Goal: Communication & Community: Answer question/provide support

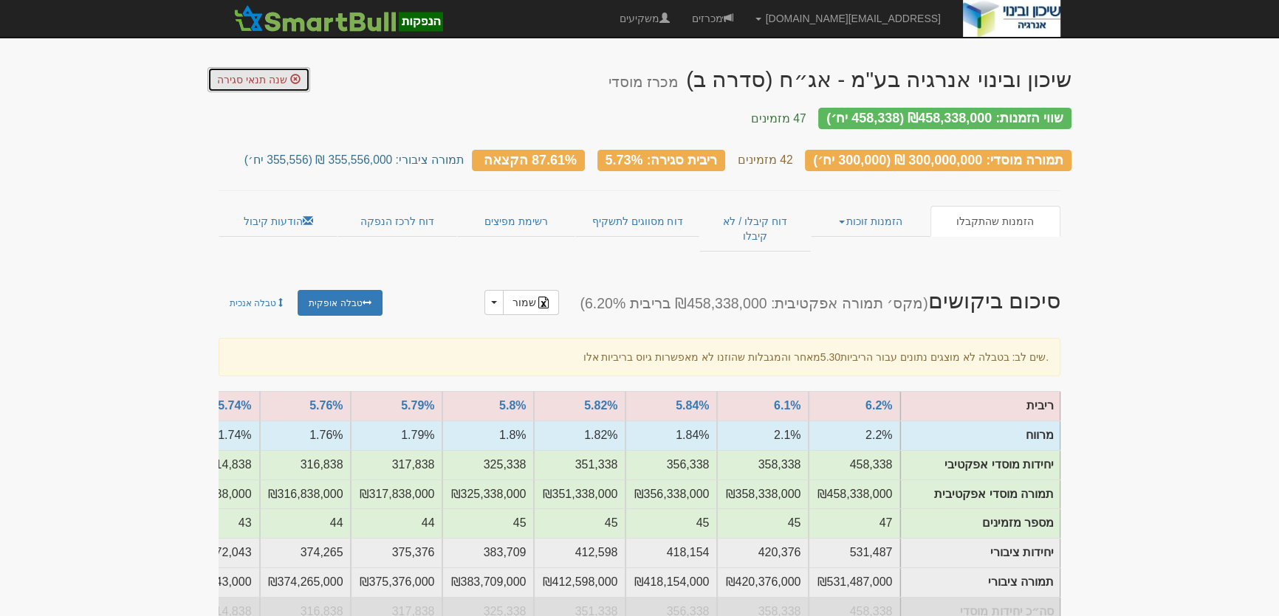
click at [250, 74] on span "שנה תנאי סגירה" at bounding box center [252, 80] width 70 height 12
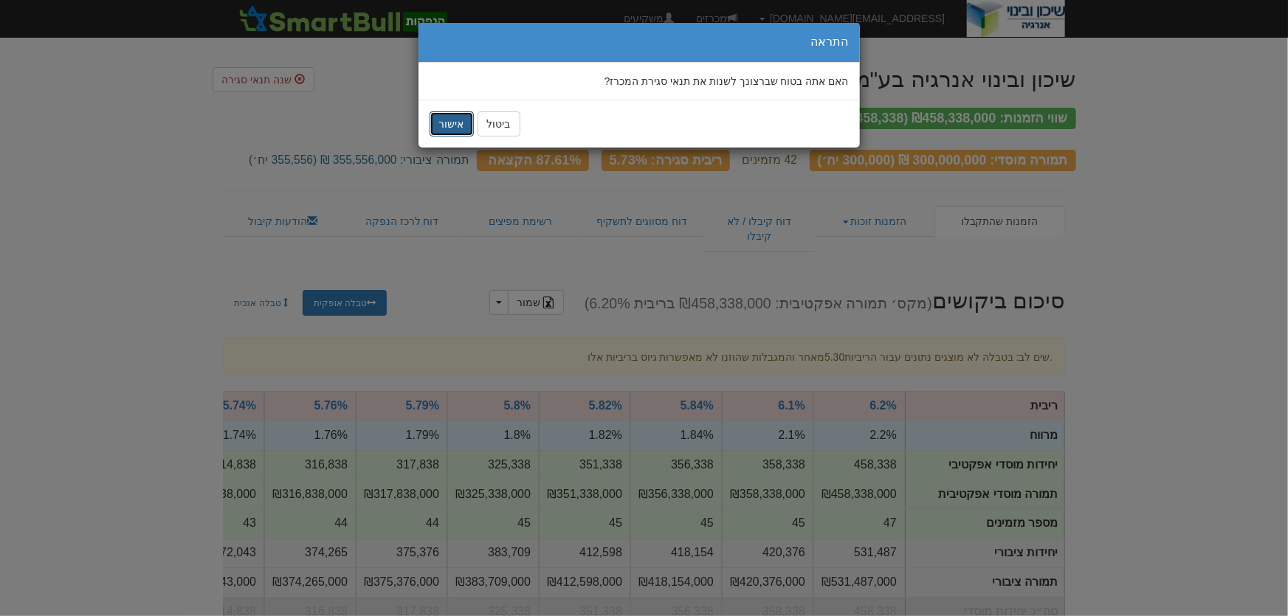
click at [458, 127] on button "אישור" at bounding box center [452, 123] width 44 height 25
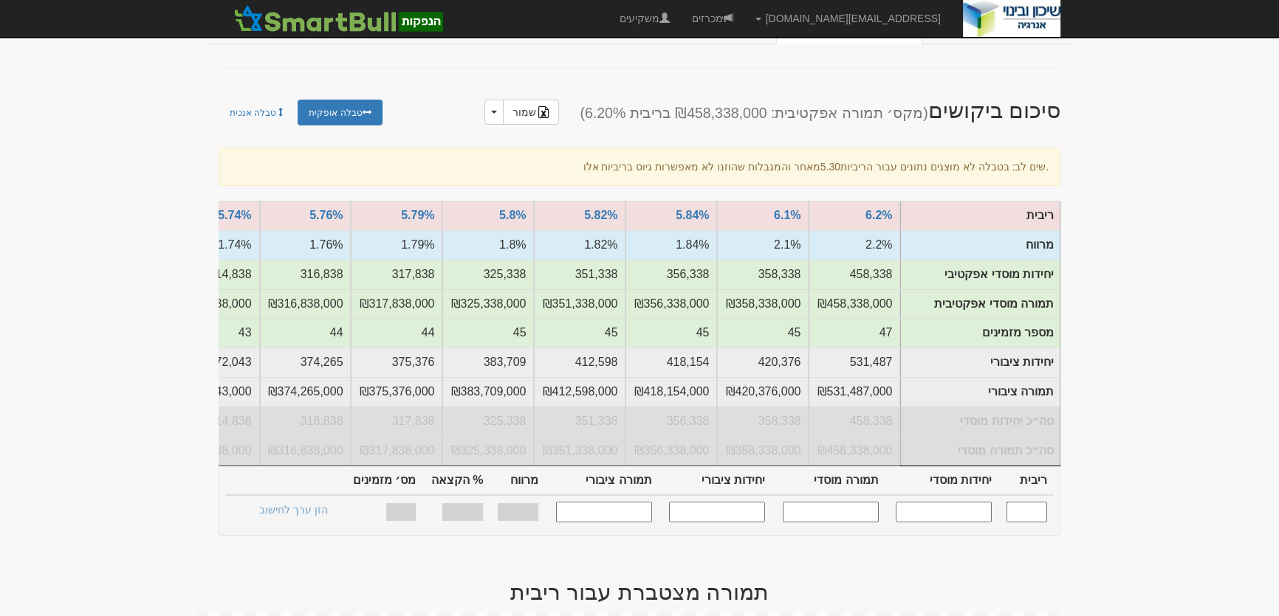
scroll to position [335, 0]
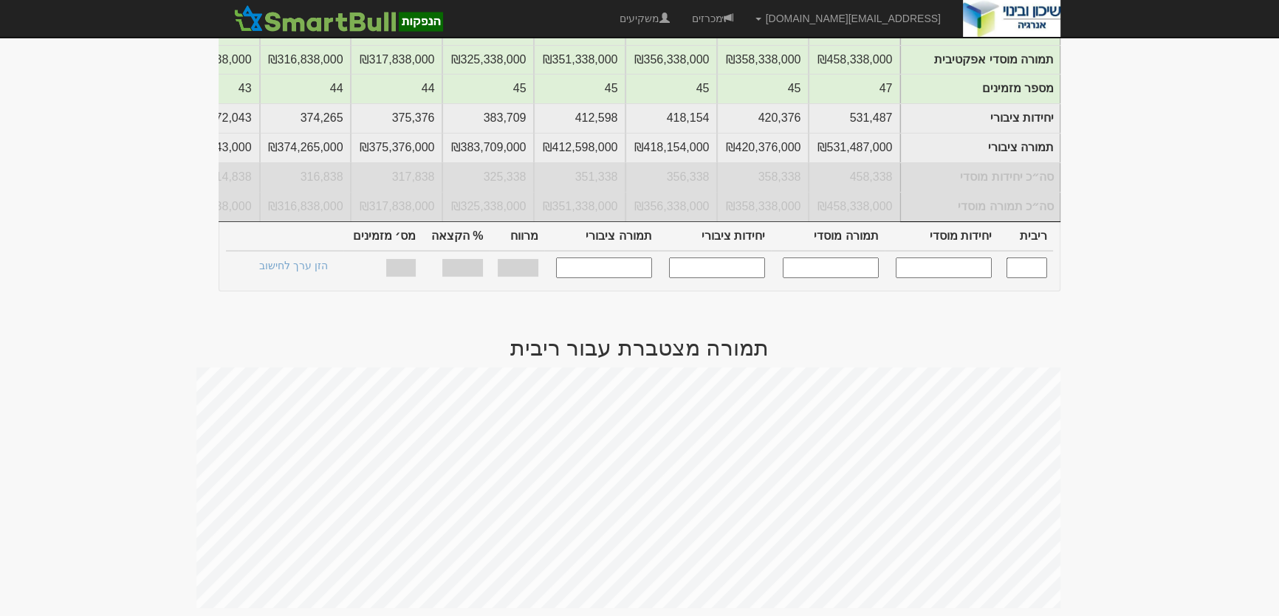
click at [966, 278] on input "text" at bounding box center [943, 268] width 96 height 20
type input "257000"
type input "5.660"
type input "257,000"
type input "257,000,000"
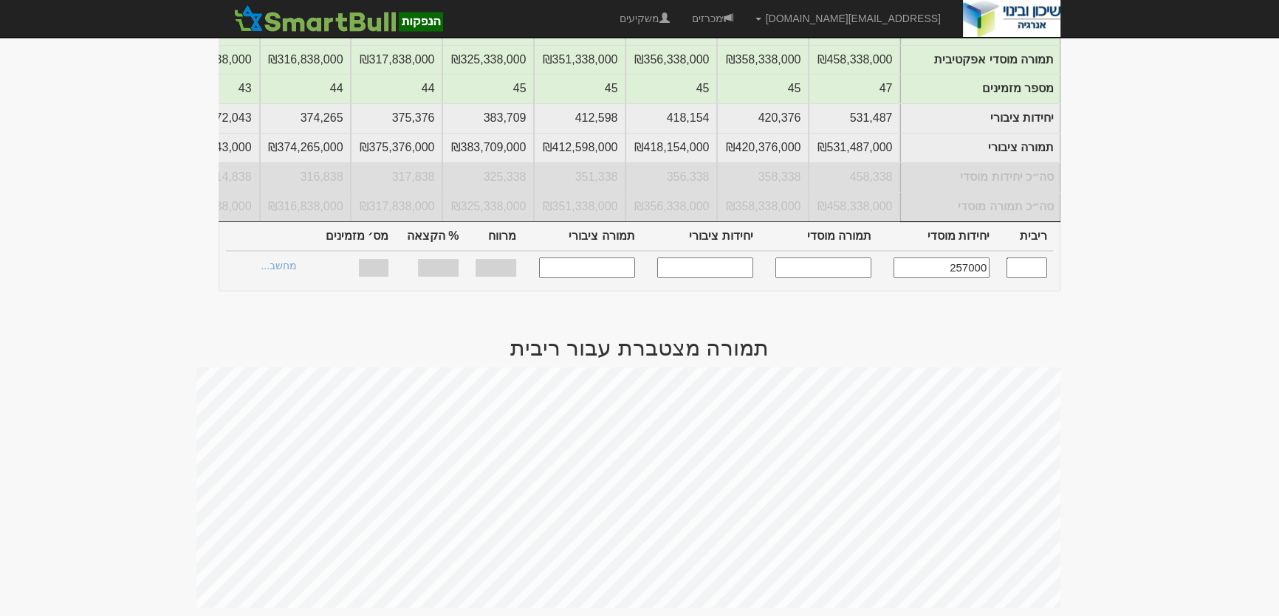
type input "307,778"
type input "307,778,000"
type input "1.660%"
type input "93.31%"
type input "39"
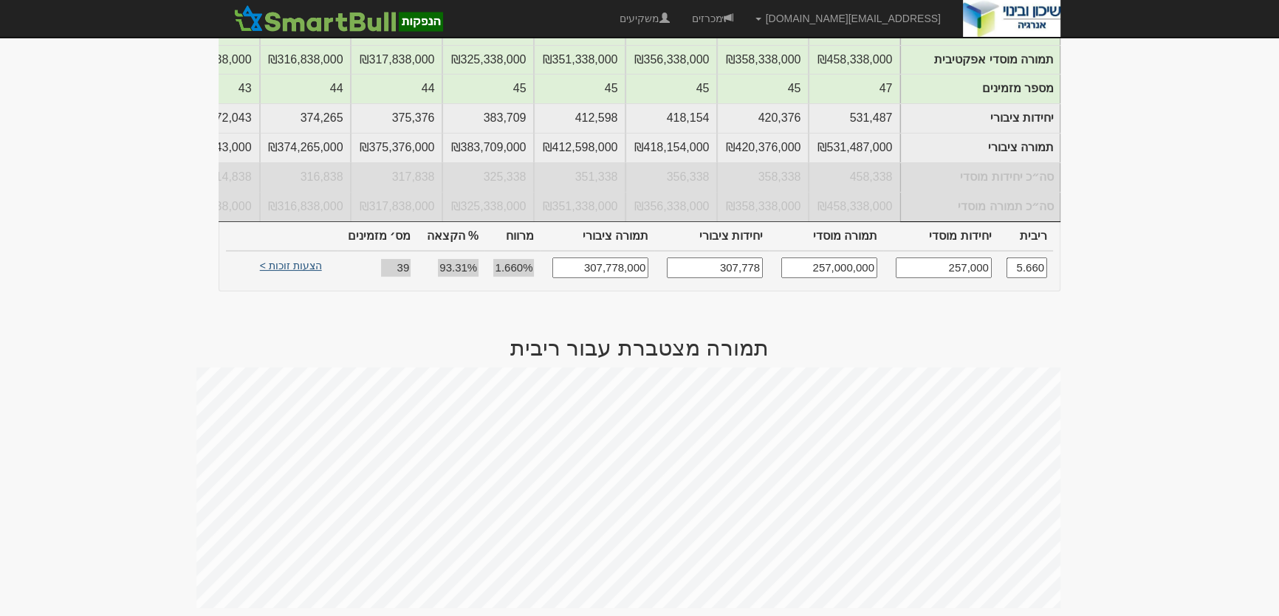
type input "257,000"
click at [289, 268] on link "הצעות זוכות >" at bounding box center [290, 268] width 81 height 21
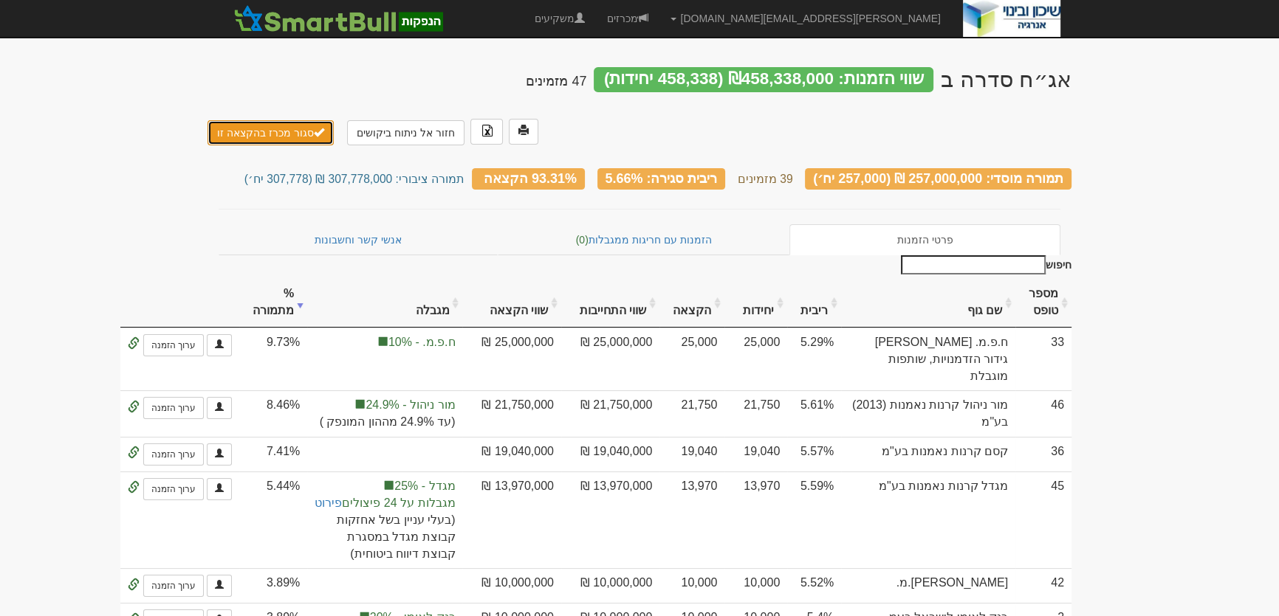
click at [275, 120] on button "סגור מכרז בהקצאה זו" at bounding box center [270, 132] width 126 height 25
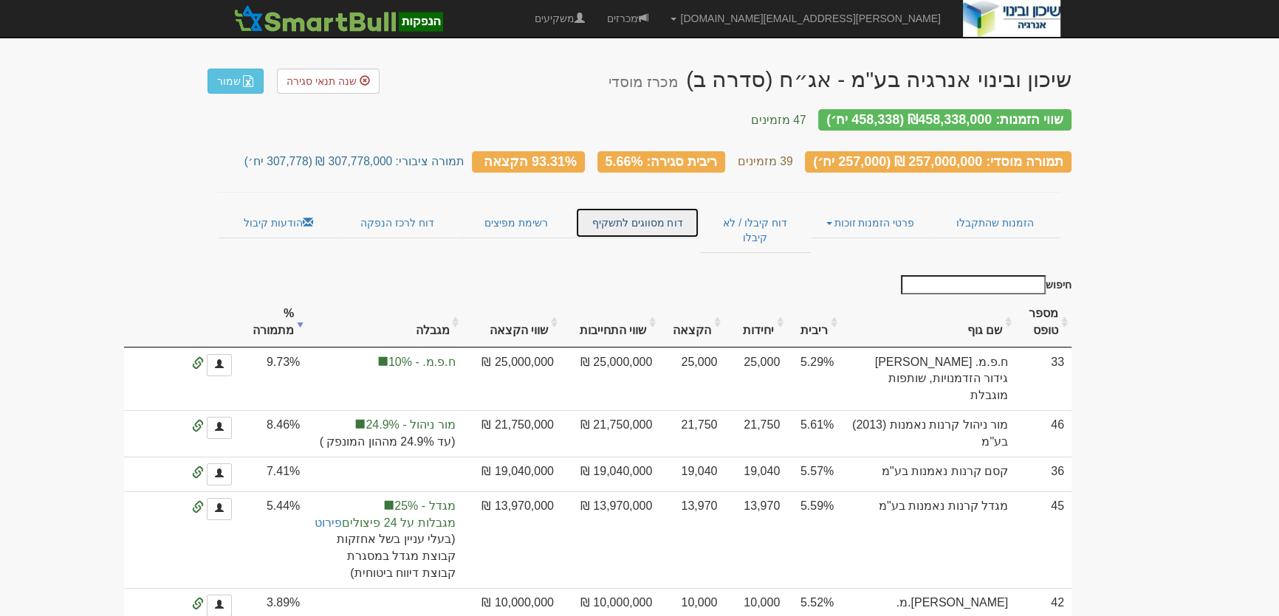
click at [659, 218] on link "דוח מסווגים לתשקיף" at bounding box center [636, 222] width 123 height 31
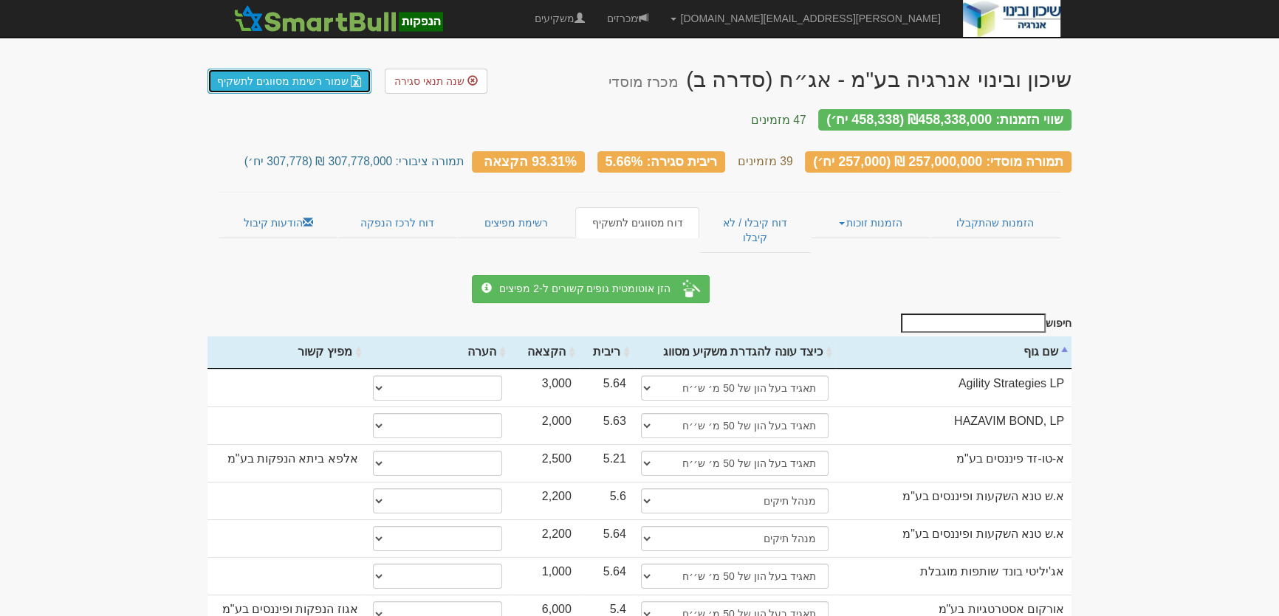
click at [290, 87] on link "שמור רשימת מסווגים לתשקיף" at bounding box center [289, 81] width 164 height 25
click at [255, 216] on link "הודעות קיבול" at bounding box center [278, 222] width 119 height 31
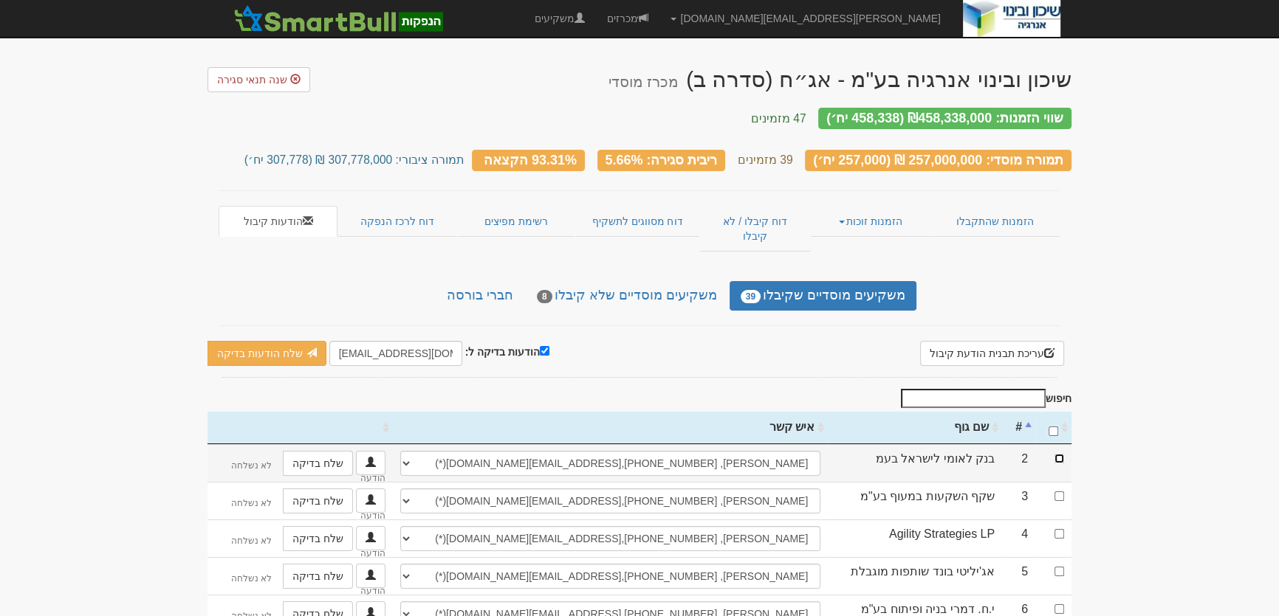
drag, startPoint x: 1059, startPoint y: 430, endPoint x: 980, endPoint y: 429, distance: 79.7
click at [1058, 454] on input "checkbox" at bounding box center [1059, 459] width 10 height 10
checkbox input "true"
drag, startPoint x: 332, startPoint y: 326, endPoint x: 438, endPoint y: 258, distance: 125.9
click at [365, 341] on input "leader@leadercm.co.il" at bounding box center [395, 353] width 133 height 25
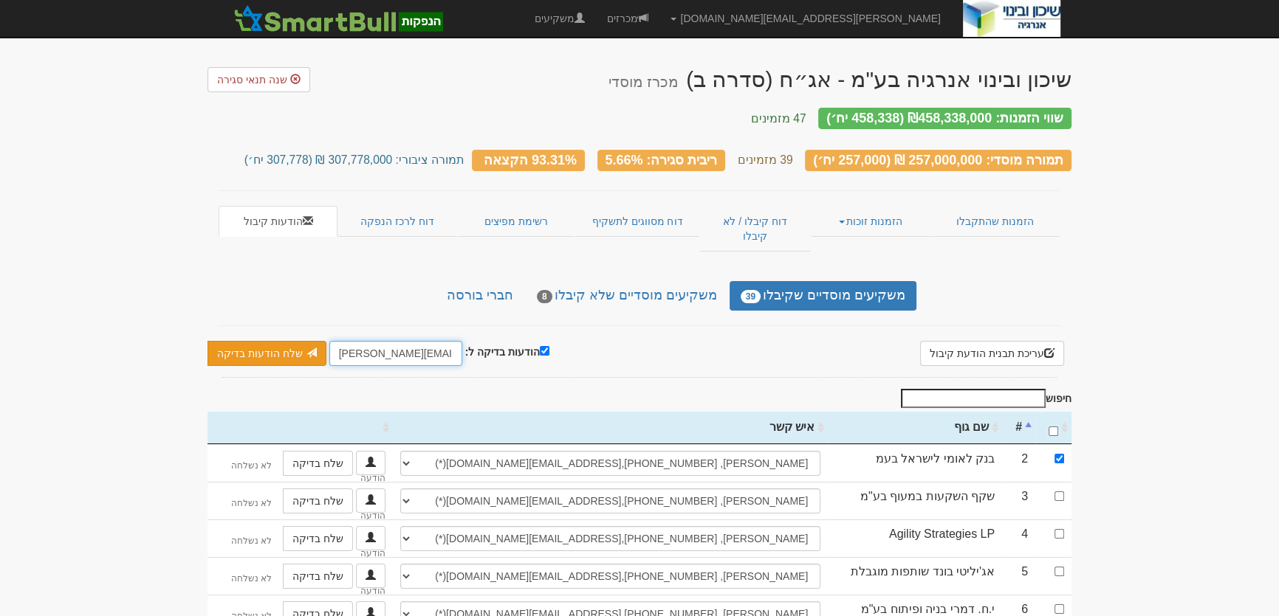
type input "[PERSON_NAME][EMAIL_ADDRESS][DOMAIN_NAME]"
click at [276, 341] on link "שלח הודעות בדיקה" at bounding box center [266, 353] width 119 height 25
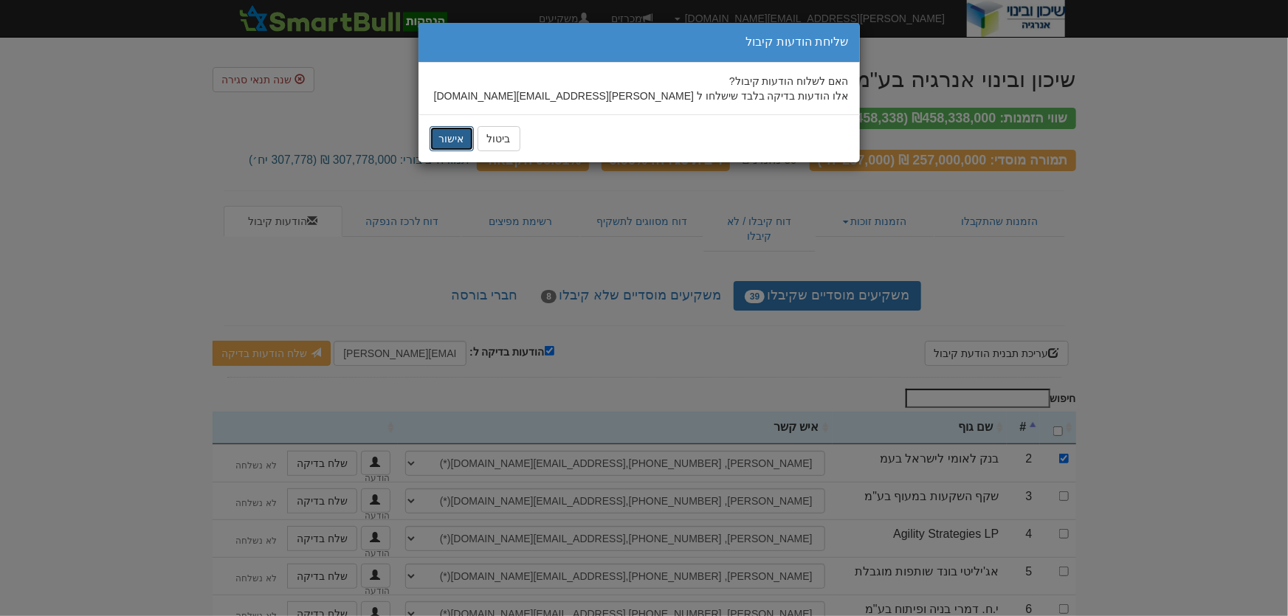
click at [452, 141] on button "אישור" at bounding box center [452, 138] width 44 height 25
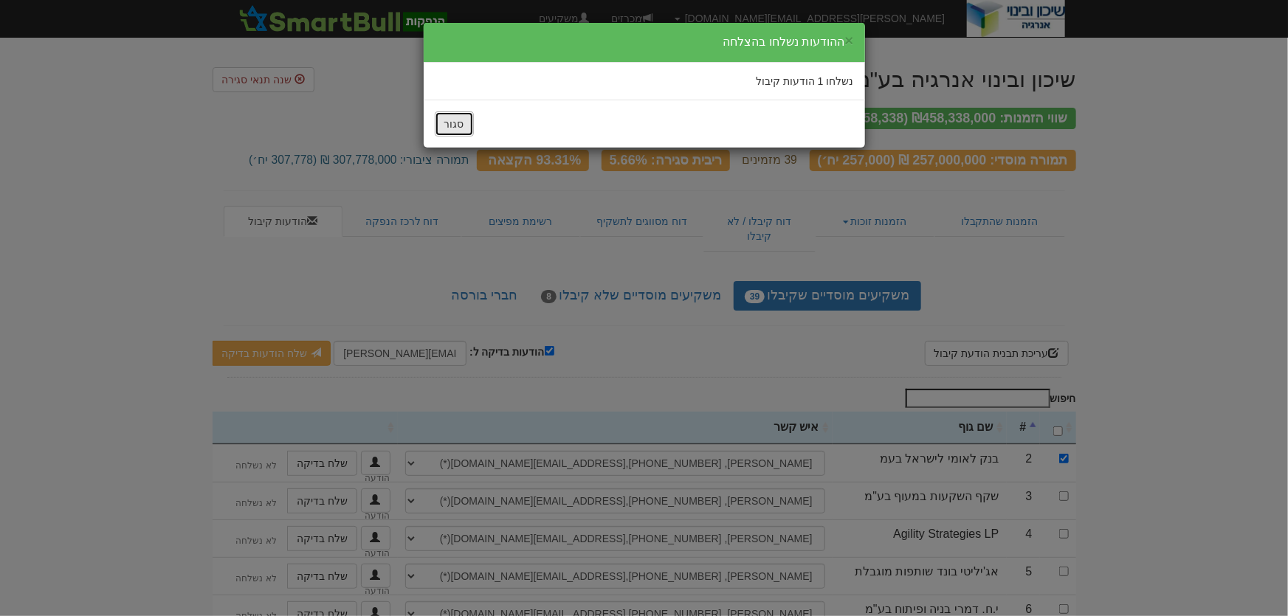
click at [444, 130] on button "סגור" at bounding box center [454, 123] width 39 height 25
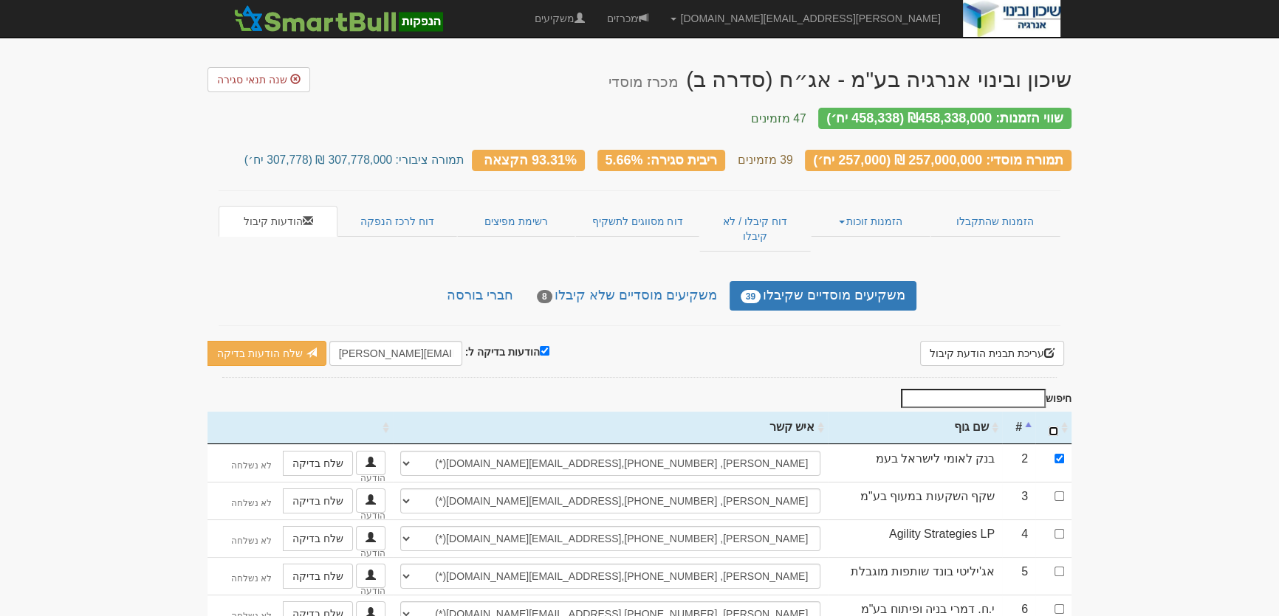
click at [1049, 427] on input "\a : activate to sort column ascending" at bounding box center [1053, 432] width 10 height 10
checkbox input "true"
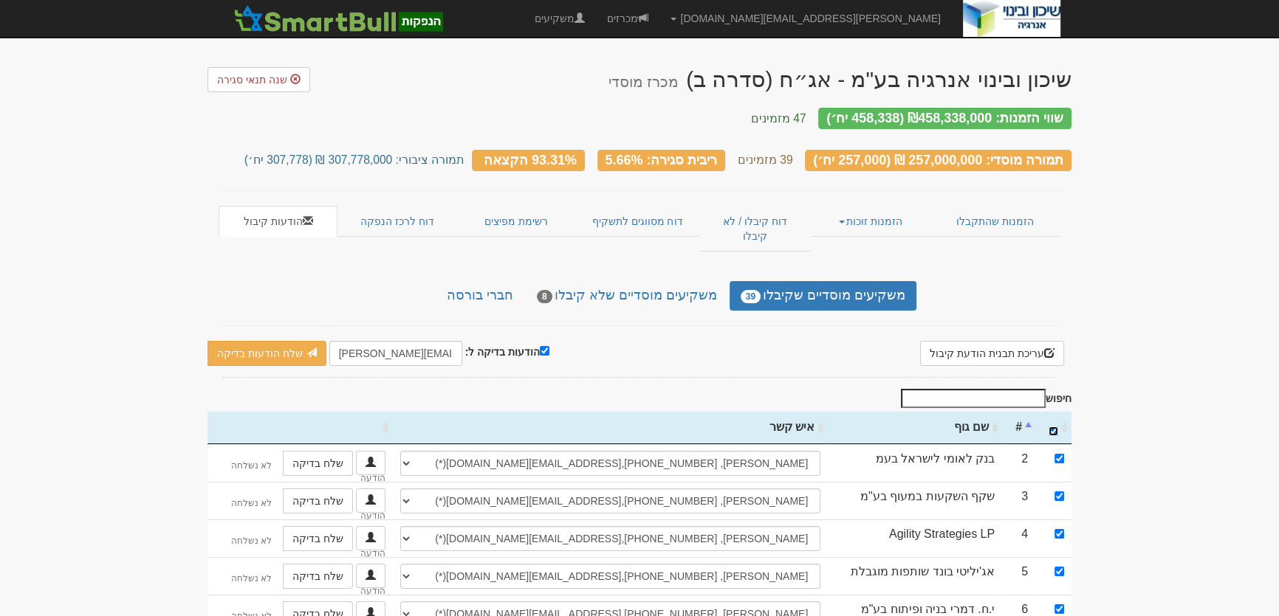
checkbox input "true"
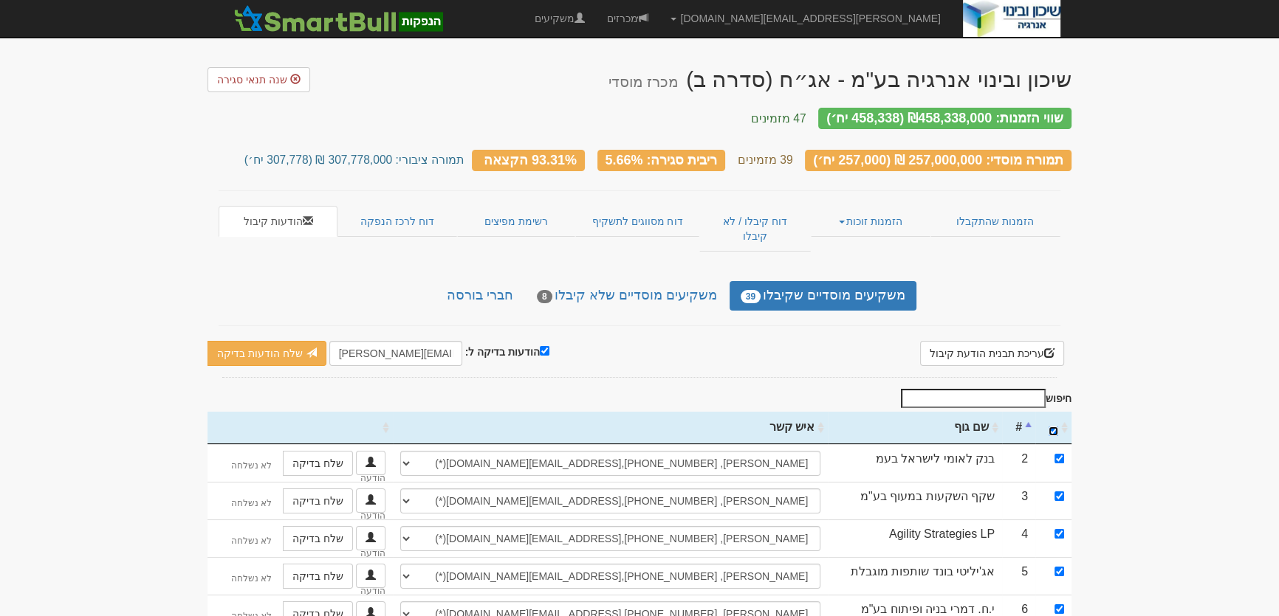
checkbox input "true"
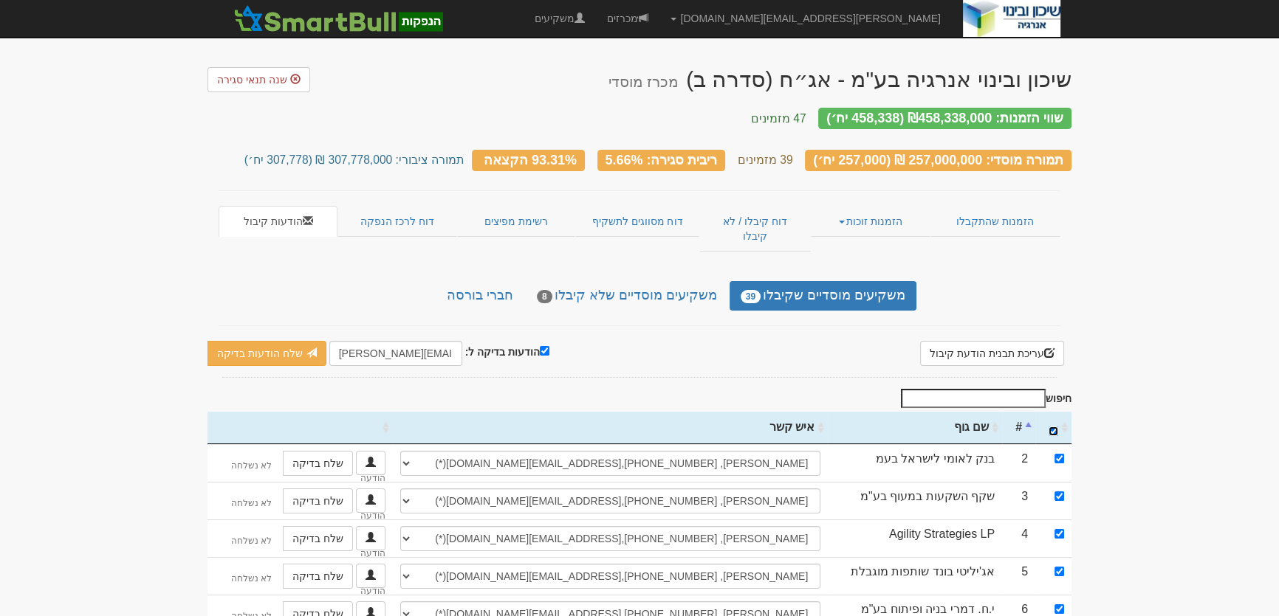
checkbox input "true"
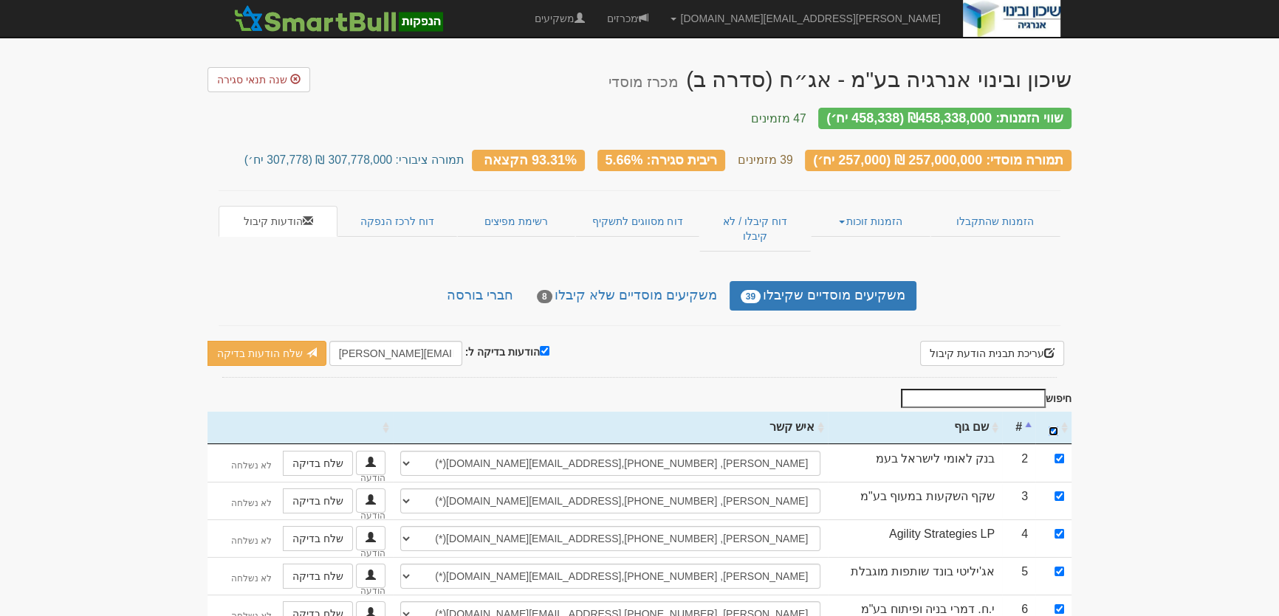
checkbox input "true"
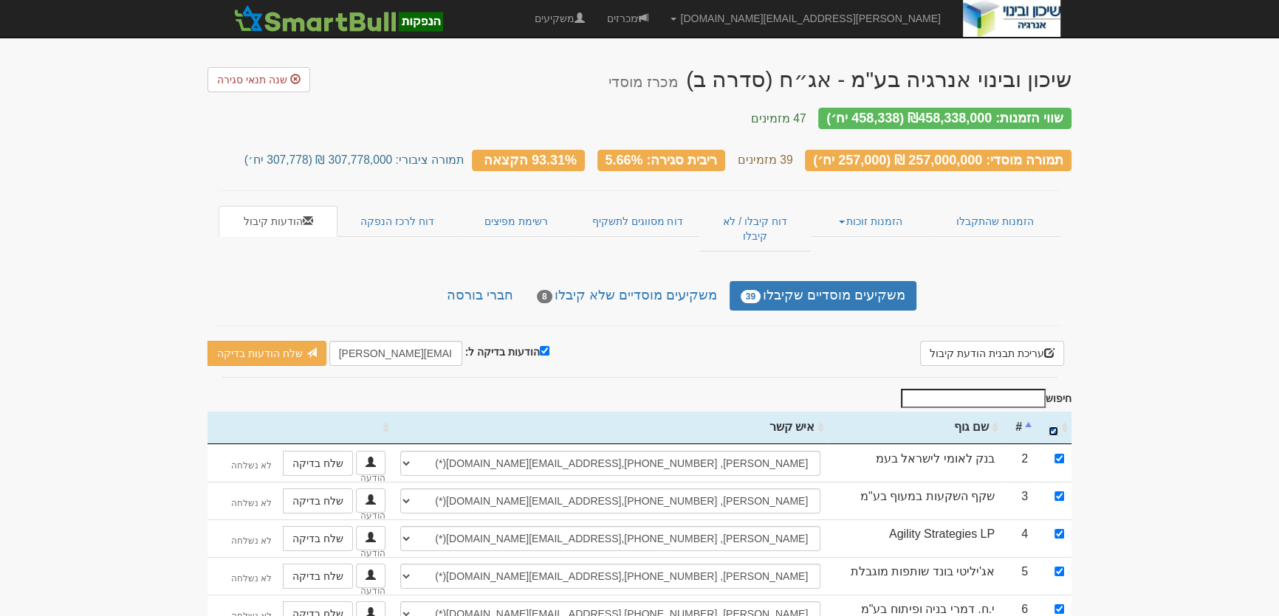
checkbox input "true"
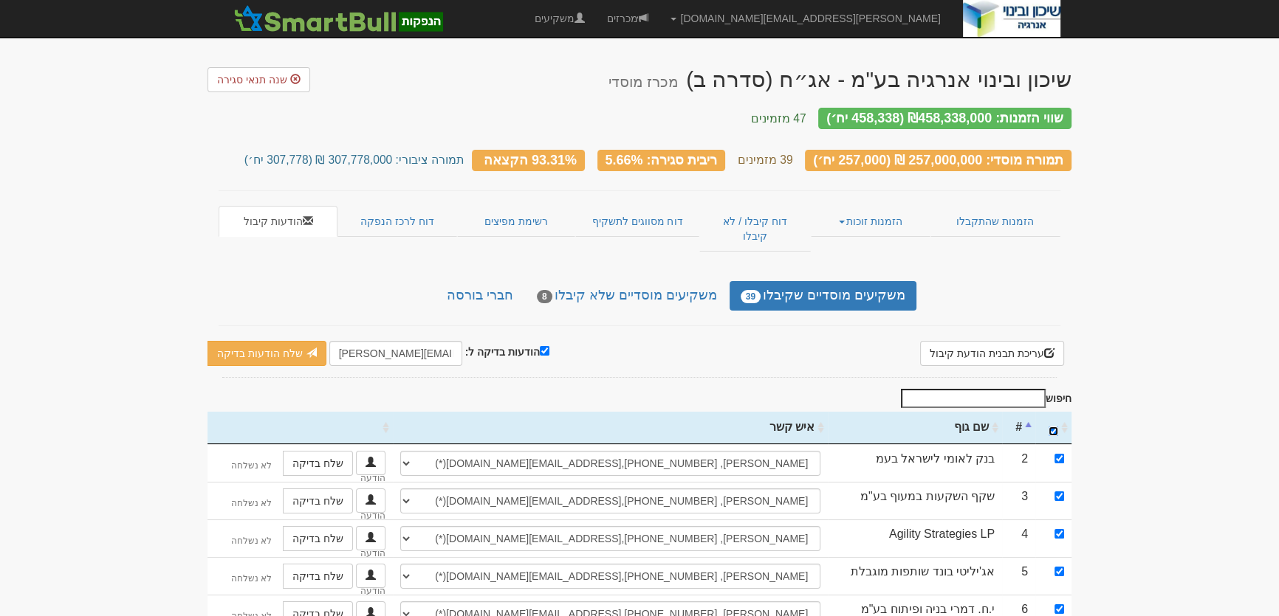
checkbox input "true"
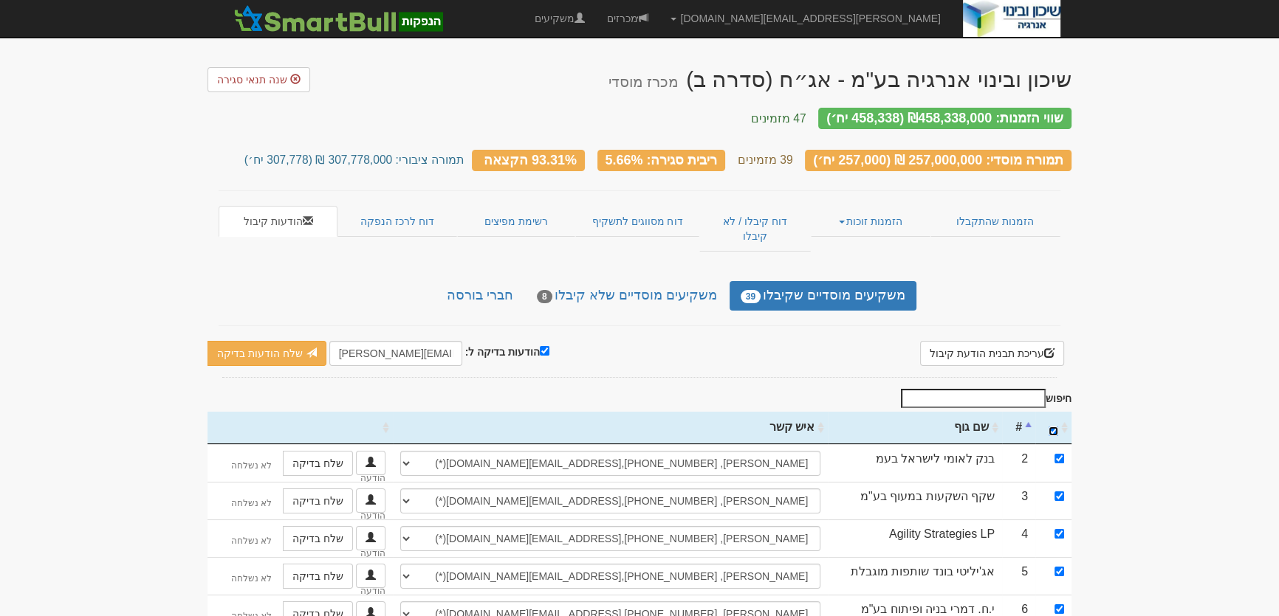
checkbox input "true"
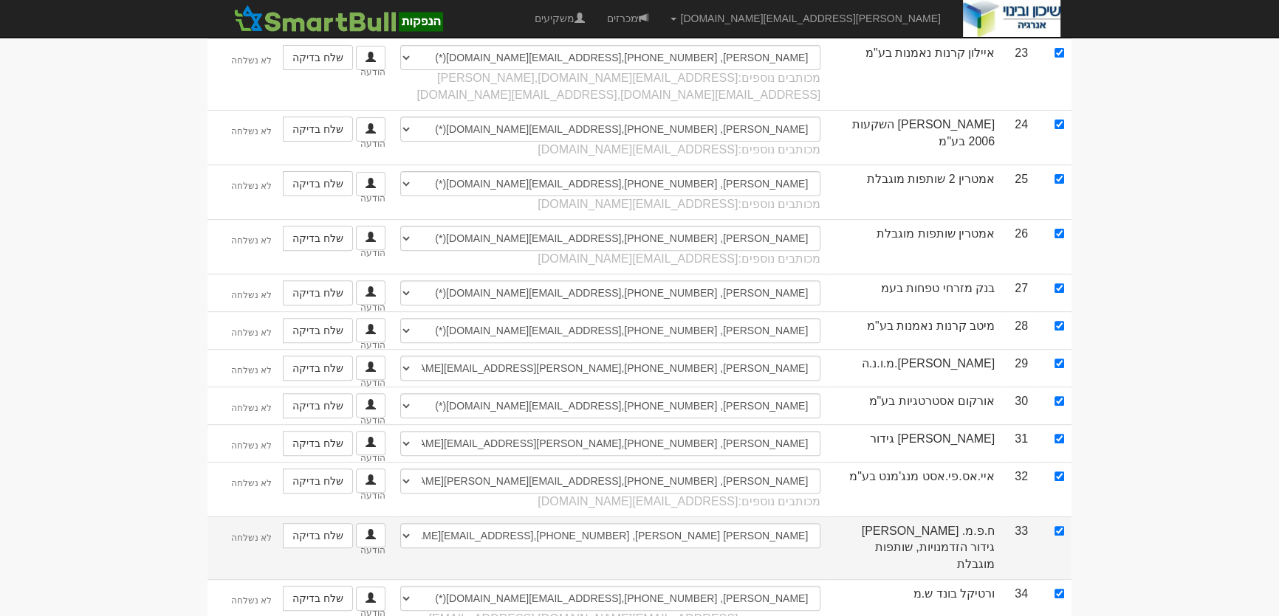
scroll to position [178, 0]
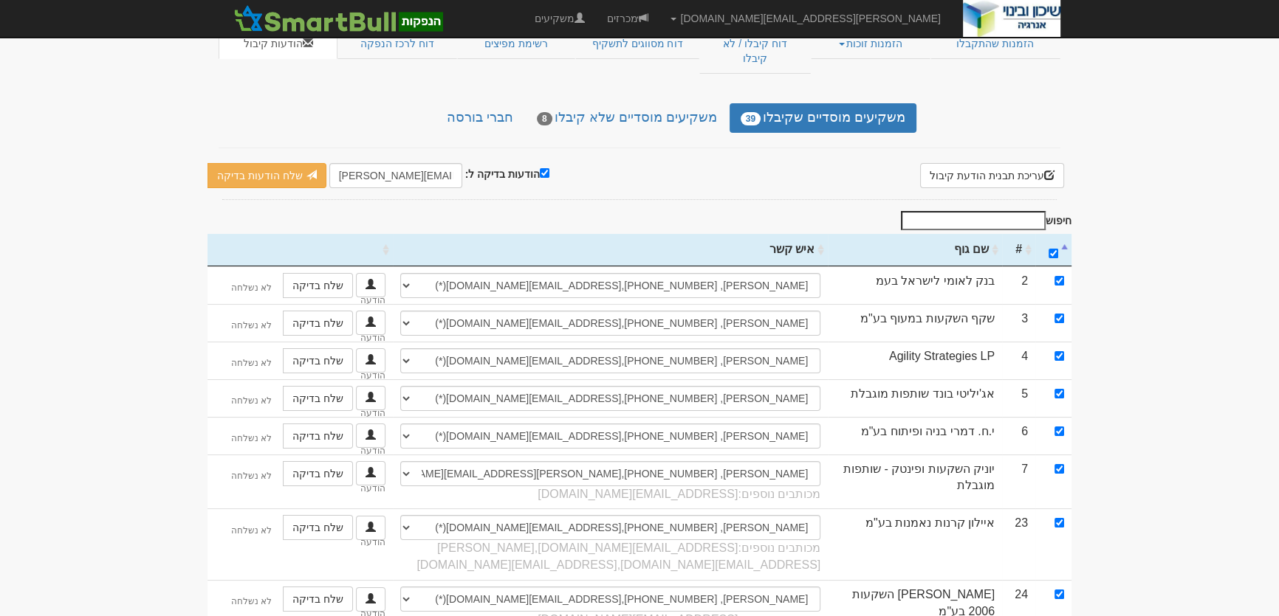
click at [957, 234] on th "שם גוף" at bounding box center [915, 250] width 174 height 32
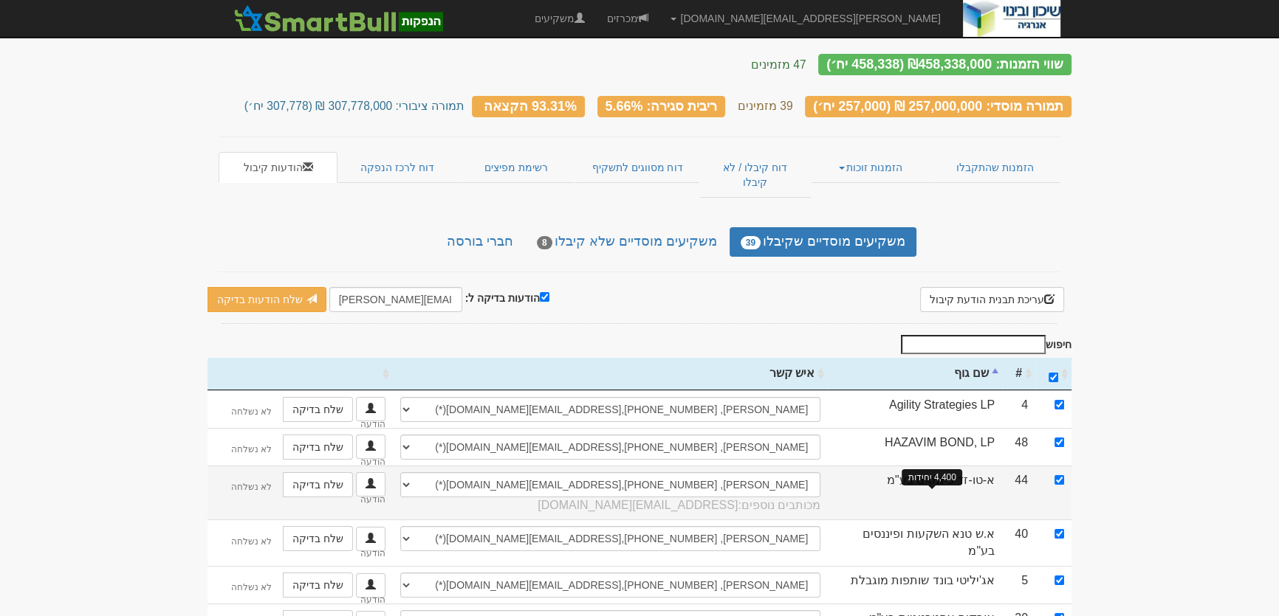
scroll to position [0, 0]
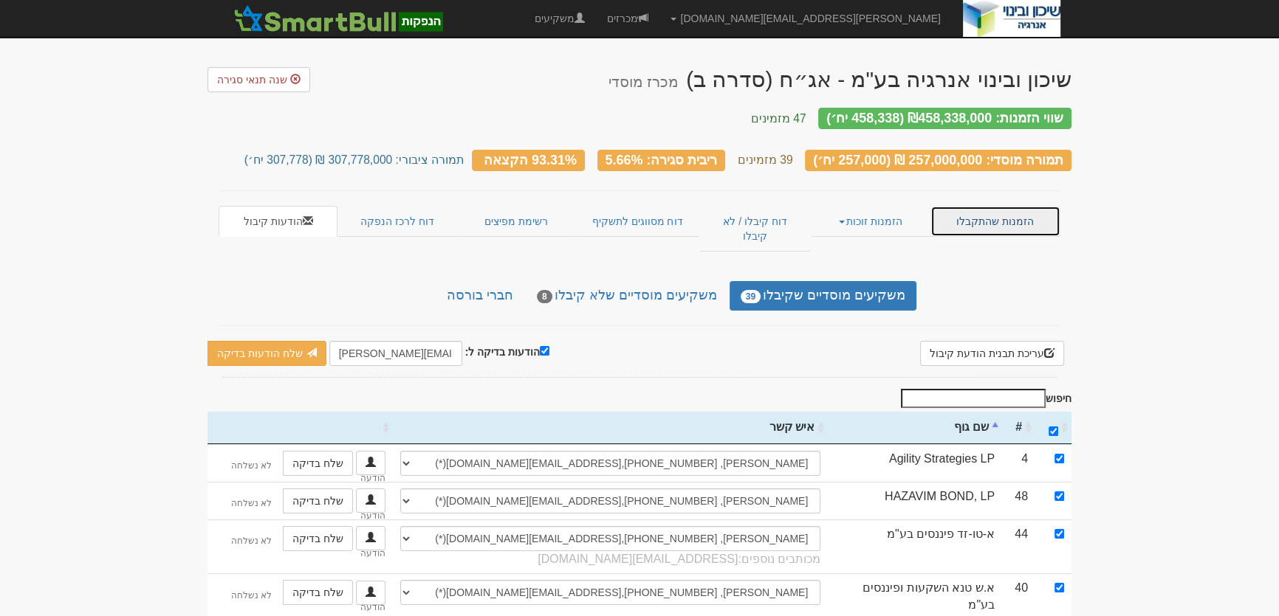
click at [997, 210] on link "הזמנות שהתקבלו" at bounding box center [995, 221] width 130 height 31
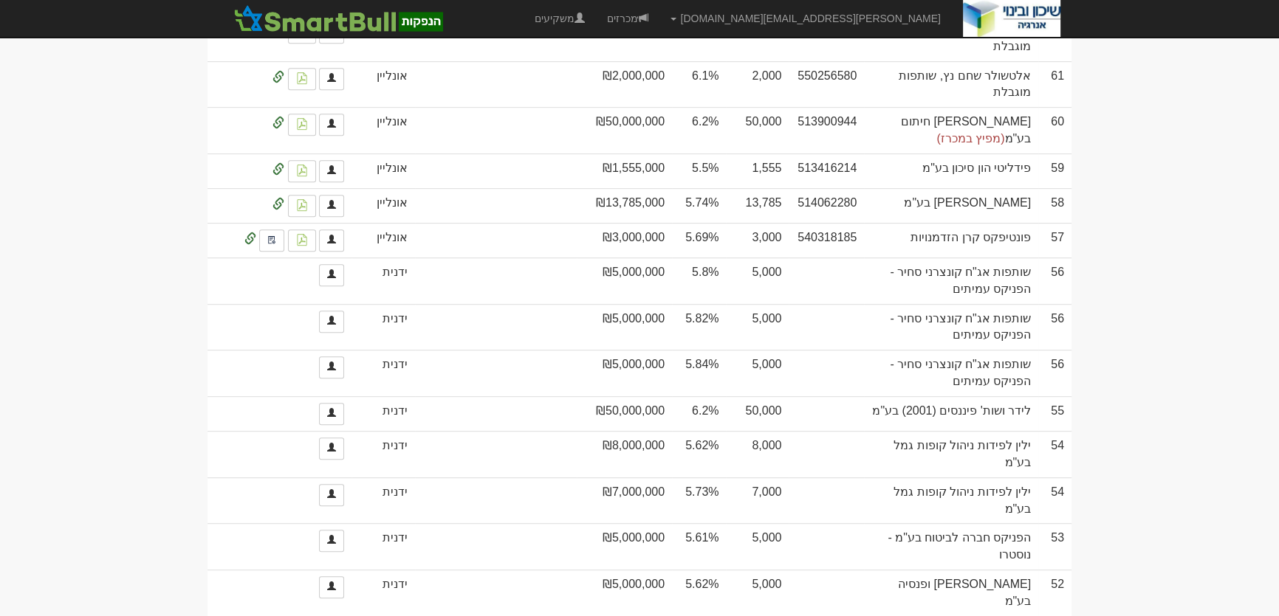
scroll to position [604, 0]
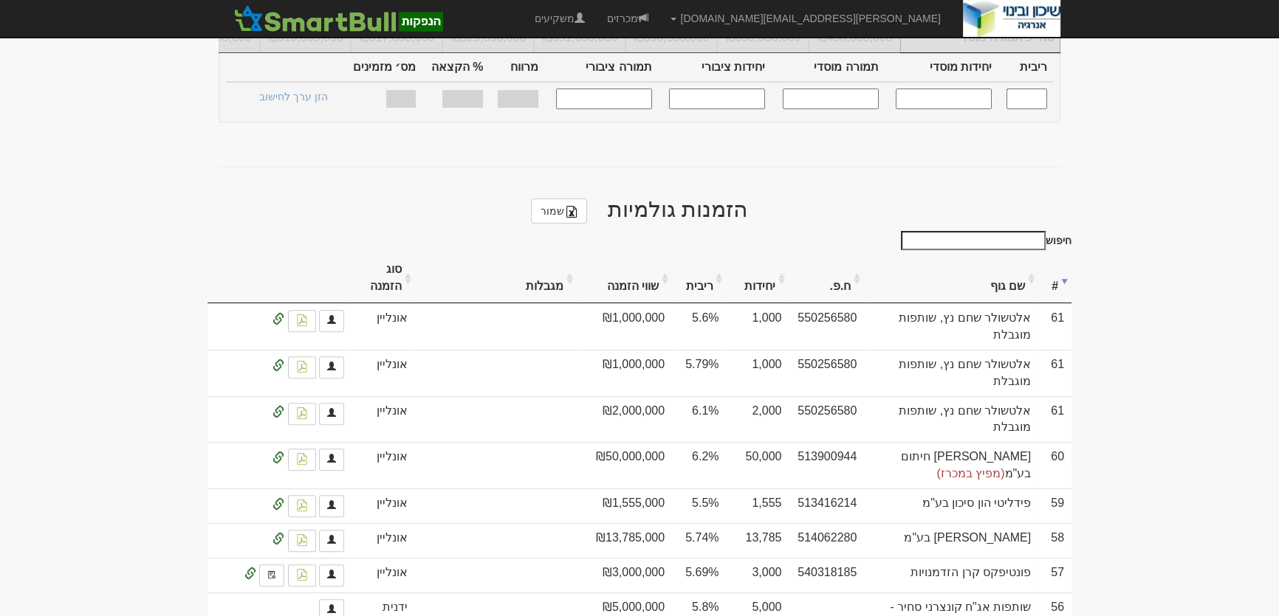
click at [997, 260] on th "שם גוף" at bounding box center [951, 278] width 174 height 49
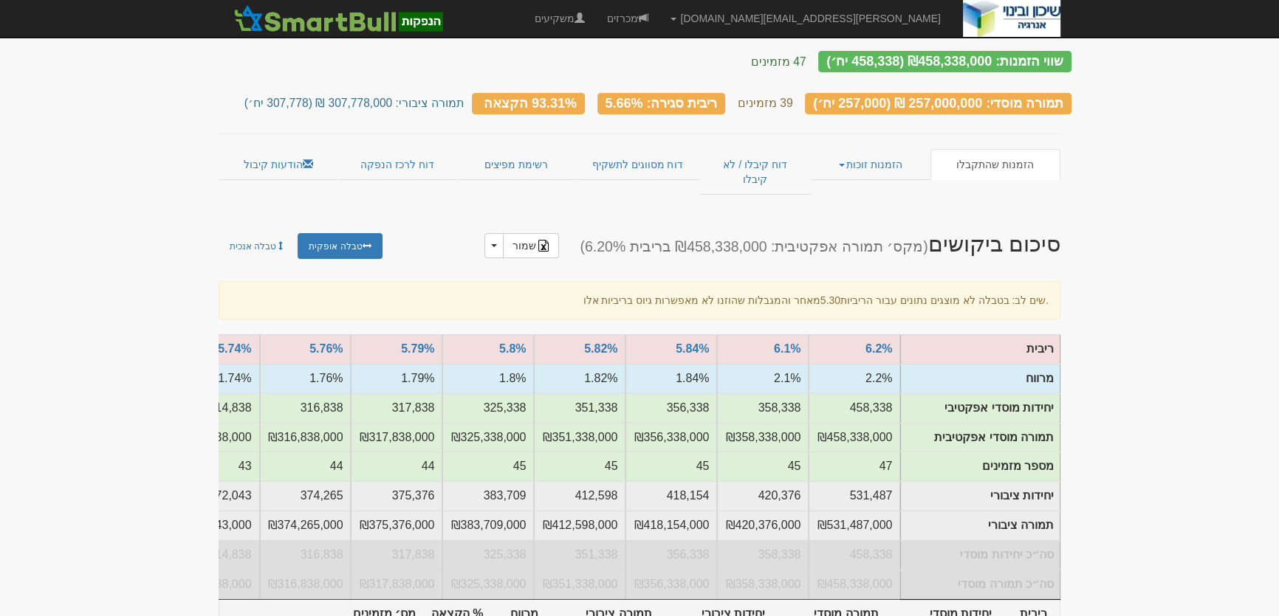
scroll to position [0, 0]
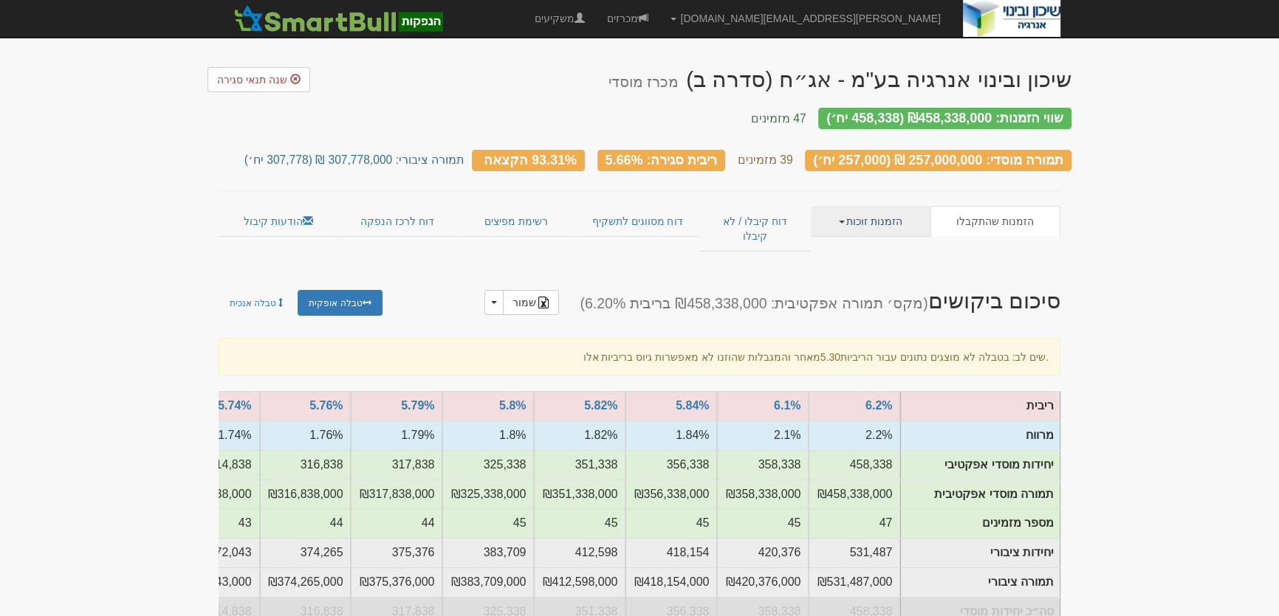
click at [870, 213] on link "הזמנות זוכות" at bounding box center [870, 221] width 119 height 31
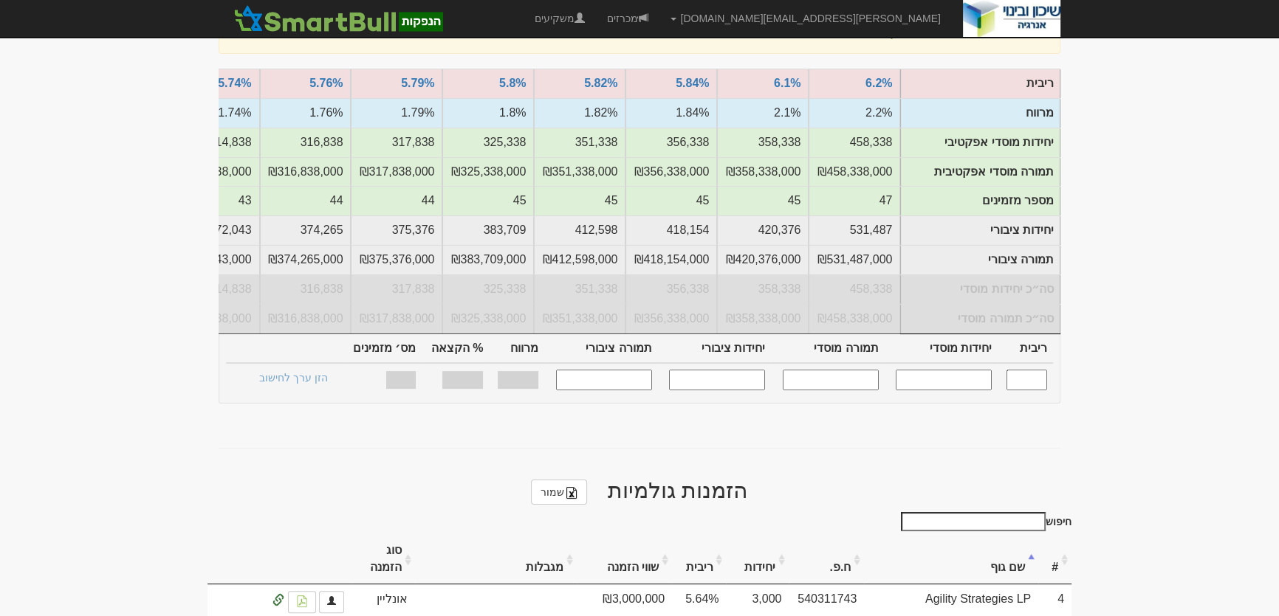
scroll to position [201, 0]
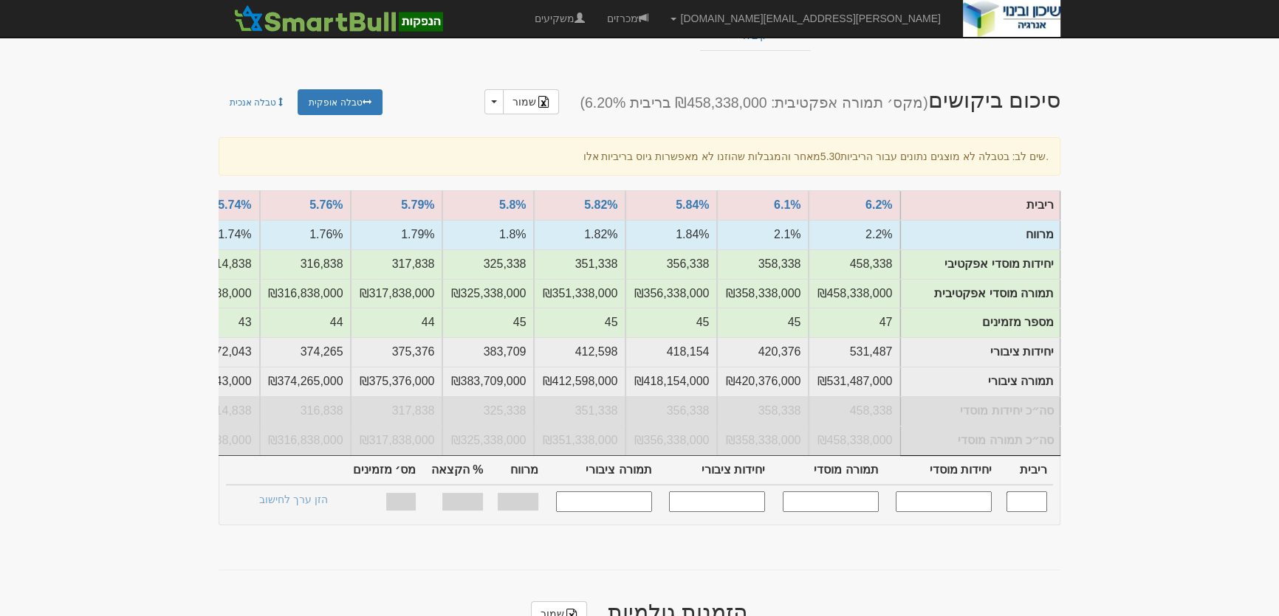
drag, startPoint x: 967, startPoint y: 484, endPoint x: 1024, endPoint y: 470, distance: 58.7
click at [967, 492] on input "text" at bounding box center [943, 502] width 96 height 20
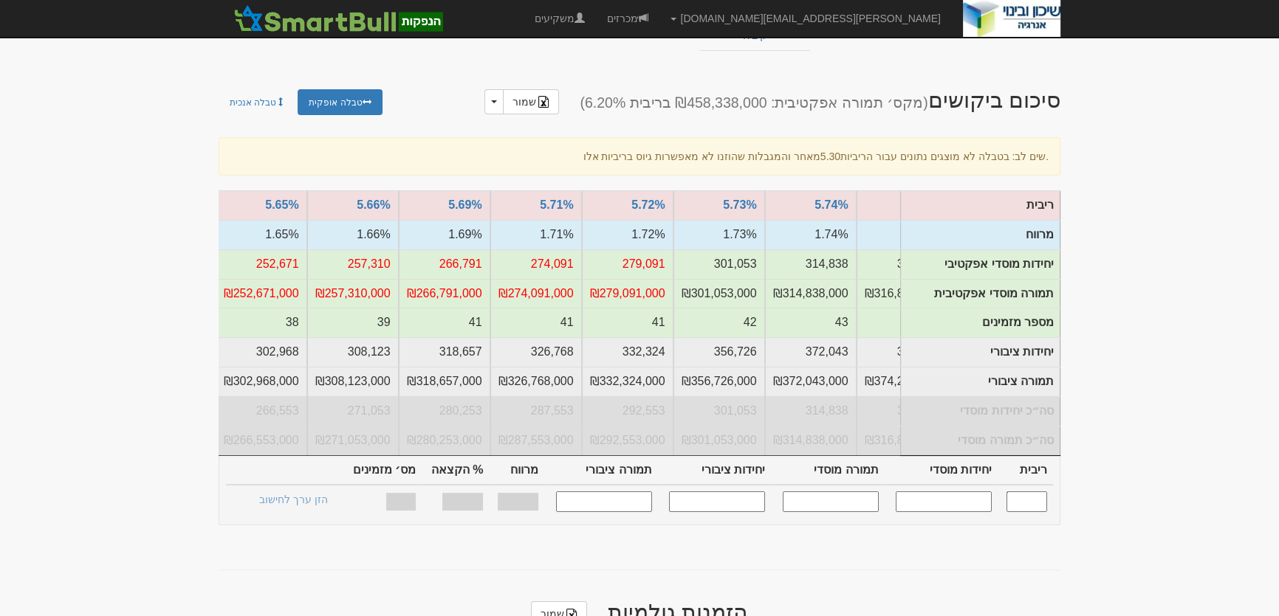
drag, startPoint x: 1029, startPoint y: 489, endPoint x: 1084, endPoint y: 489, distance: 54.6
click at [1028, 492] on input "text" at bounding box center [1026, 502] width 41 height 20
type input "5.660"
type input "257,310"
type input "257,310,000"
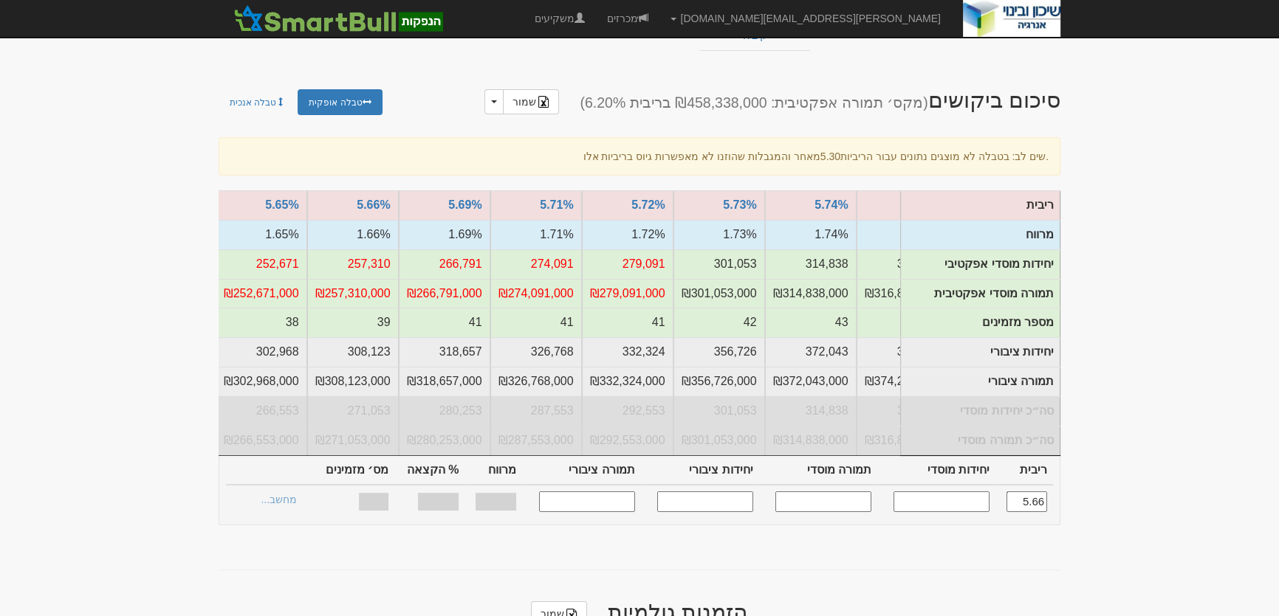
type input "308,123"
type input "308,123,000"
type input "1.660%"
type input "100%"
type input "39"
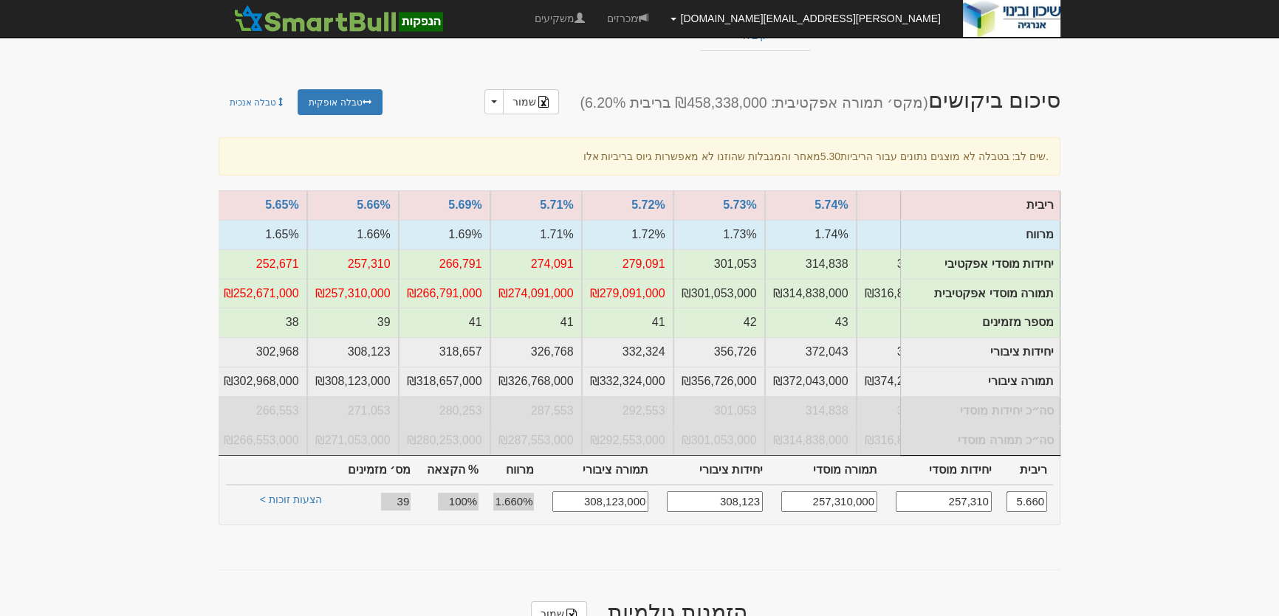
type input "5.660"
click at [289, 492] on link "הצעות זוכות >" at bounding box center [290, 502] width 81 height 21
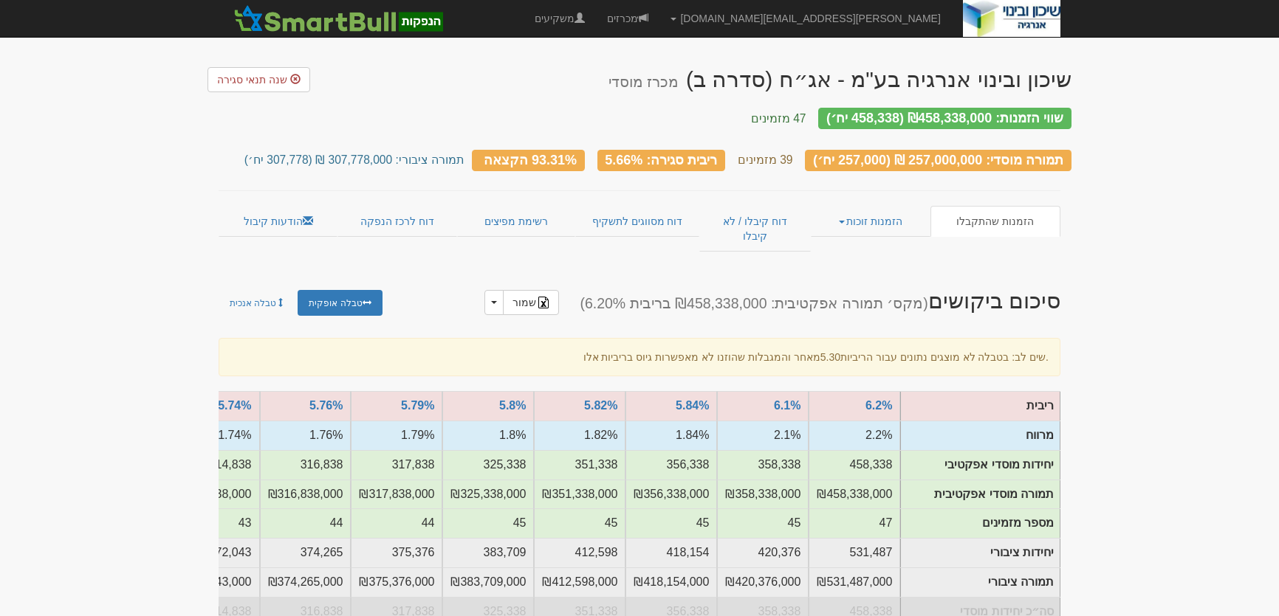
scroll to position [201, 0]
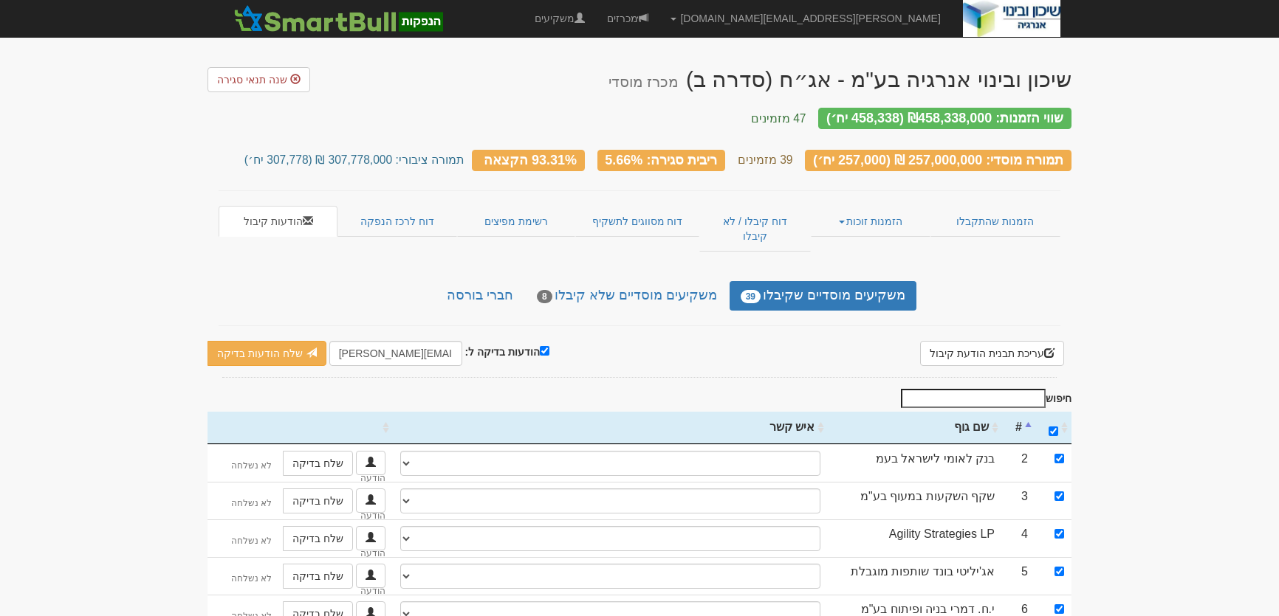
select select
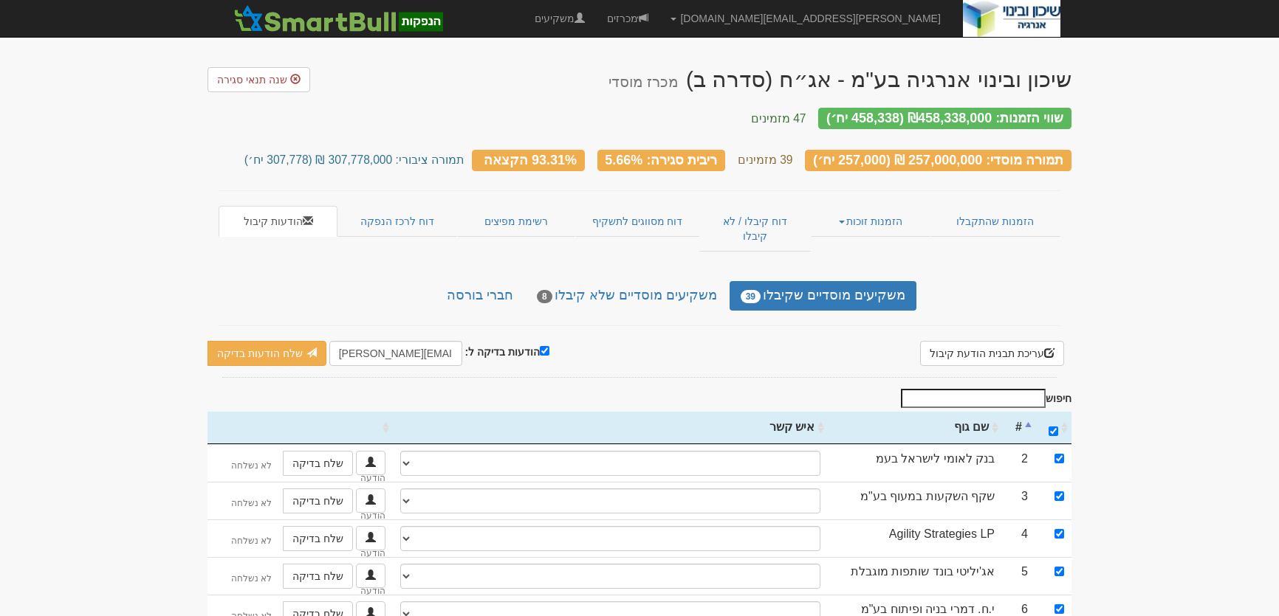
select select
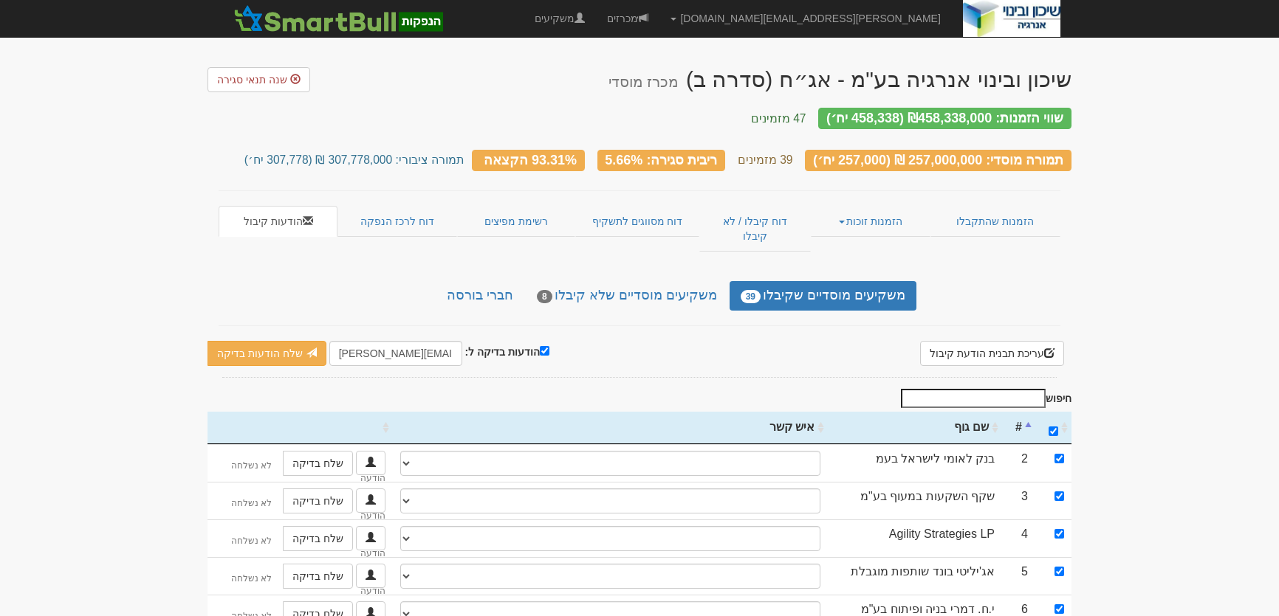
select select
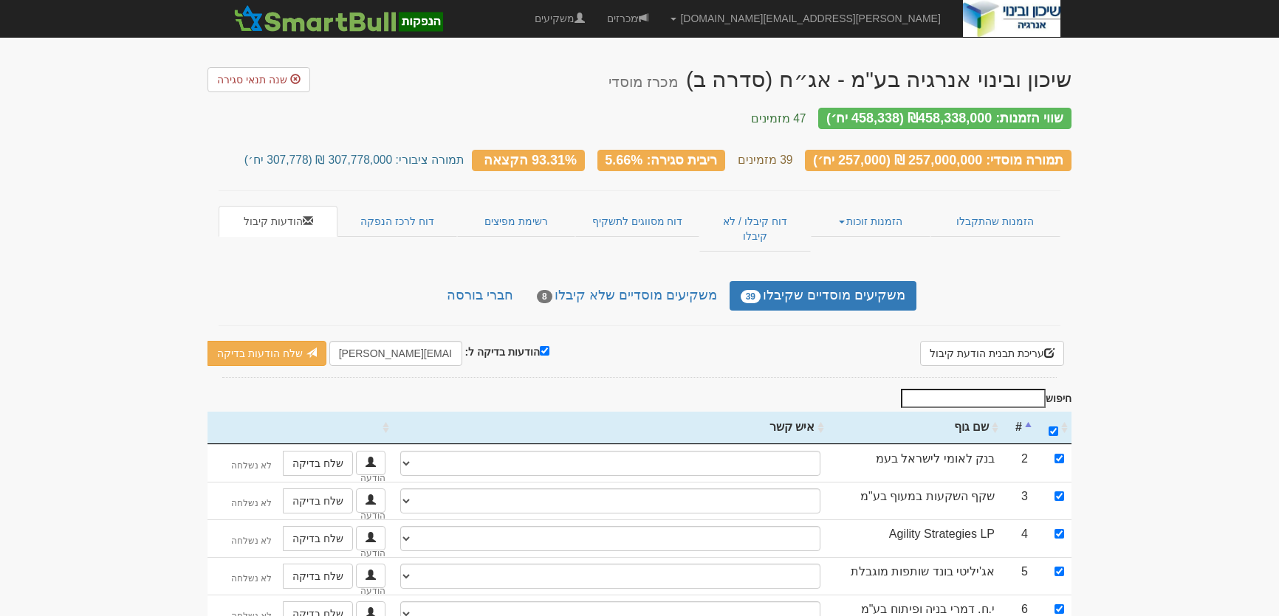
select select
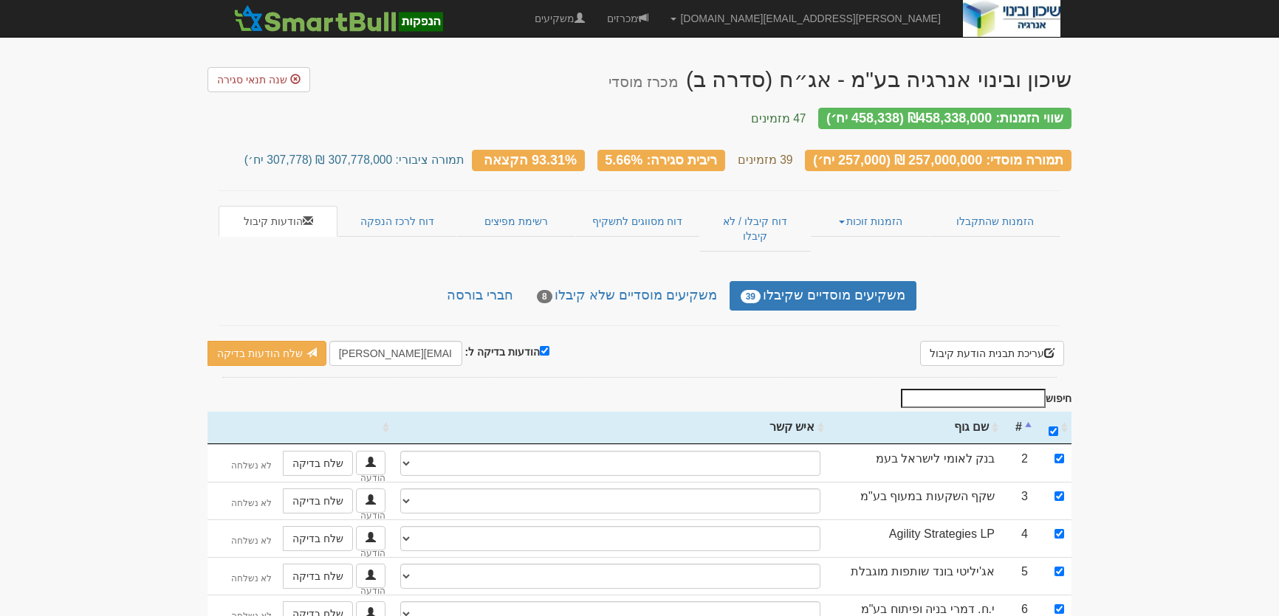
select select
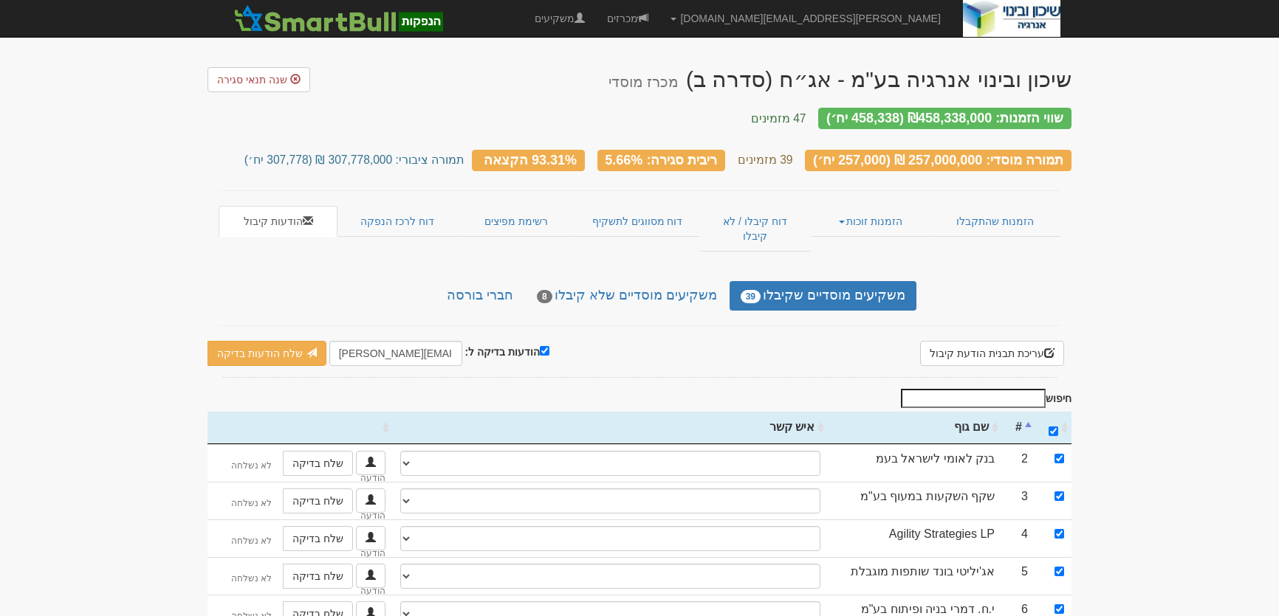
select select
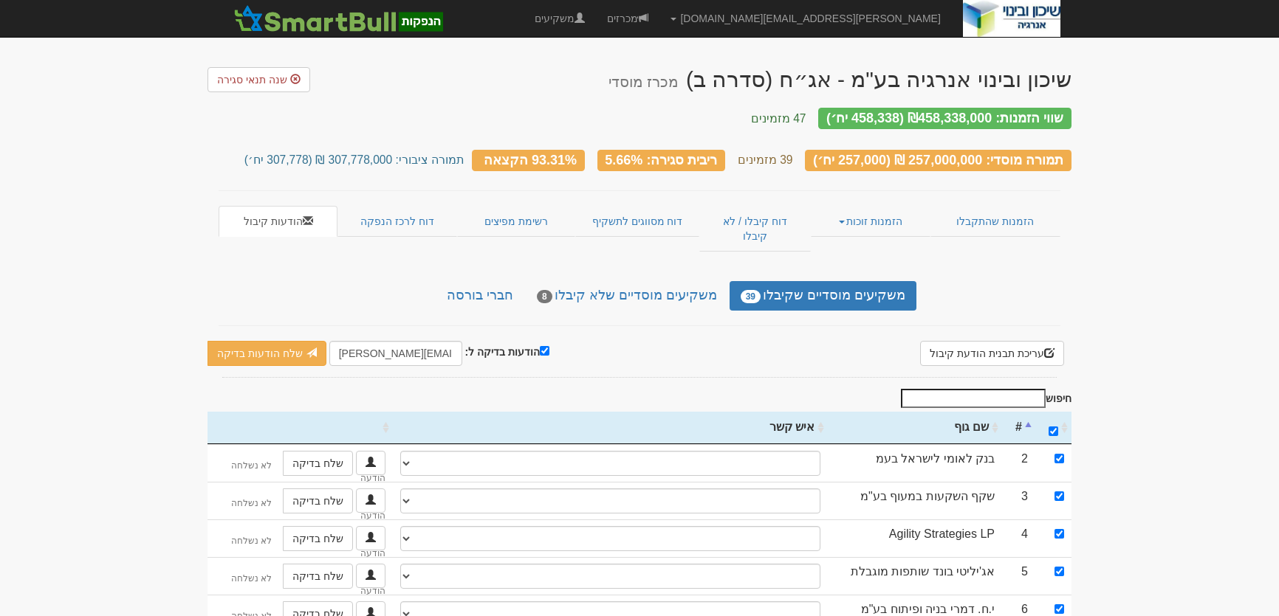
select select
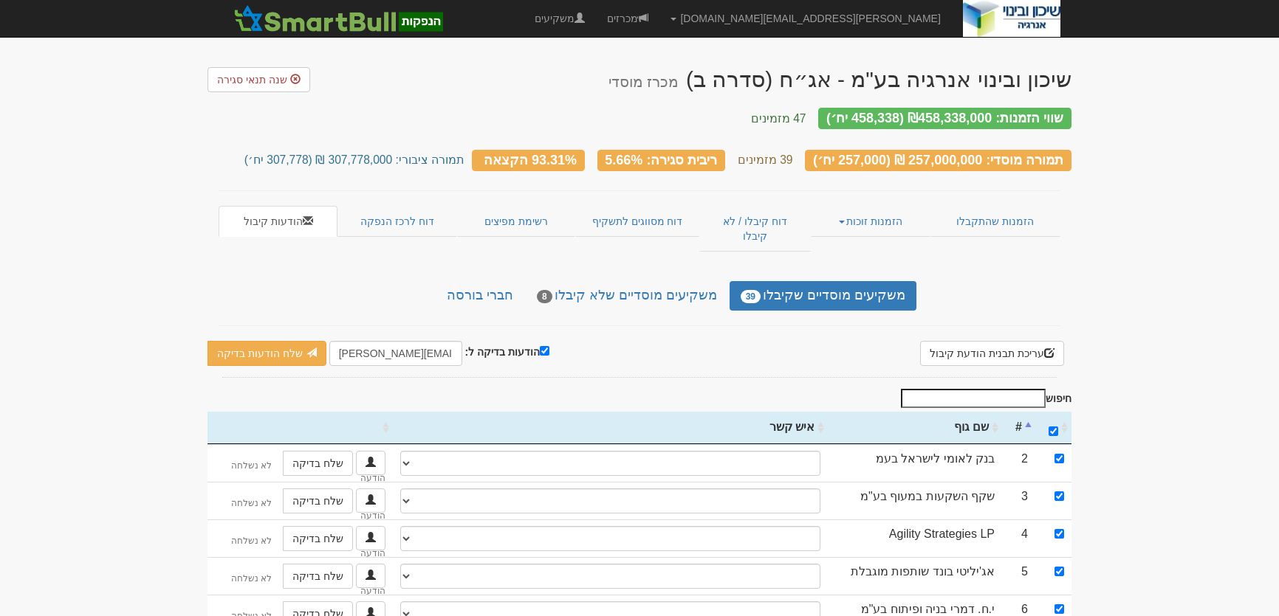
select select
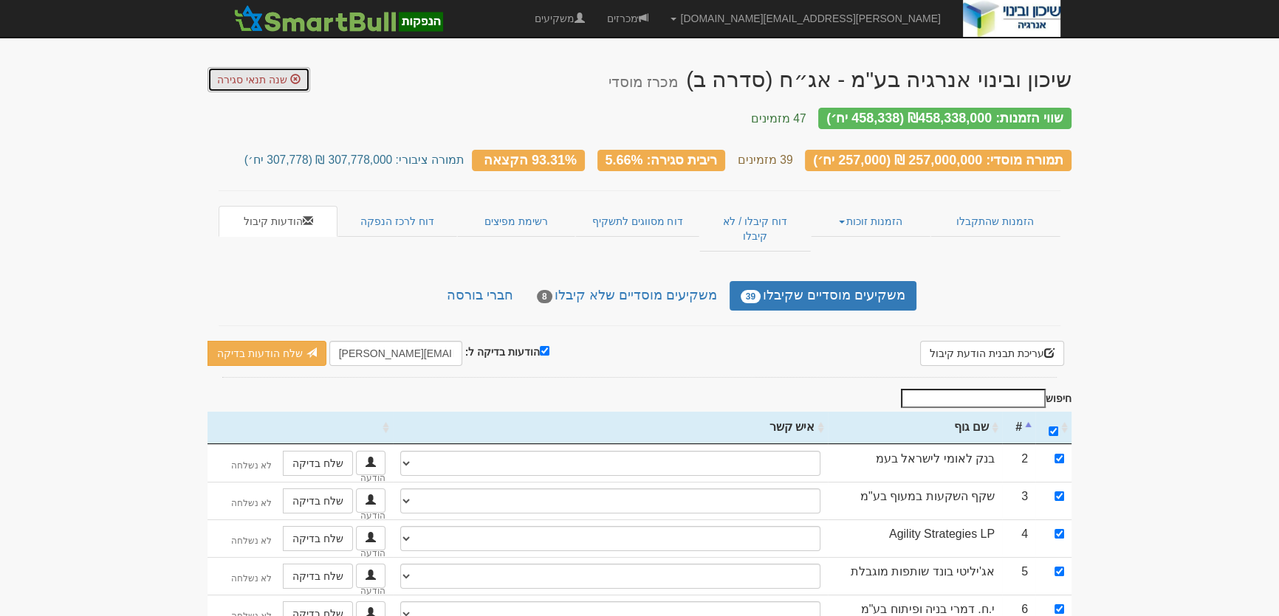
click at [246, 80] on span "שנה תנאי סגירה" at bounding box center [252, 80] width 70 height 12
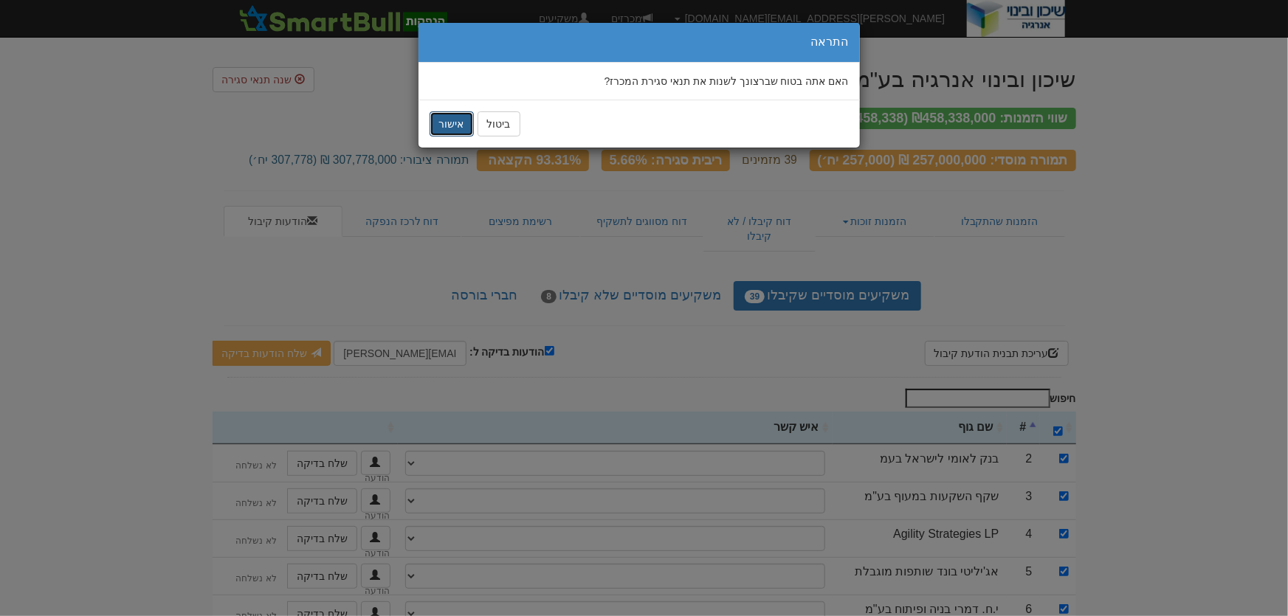
click at [439, 129] on button "אישור" at bounding box center [452, 123] width 44 height 25
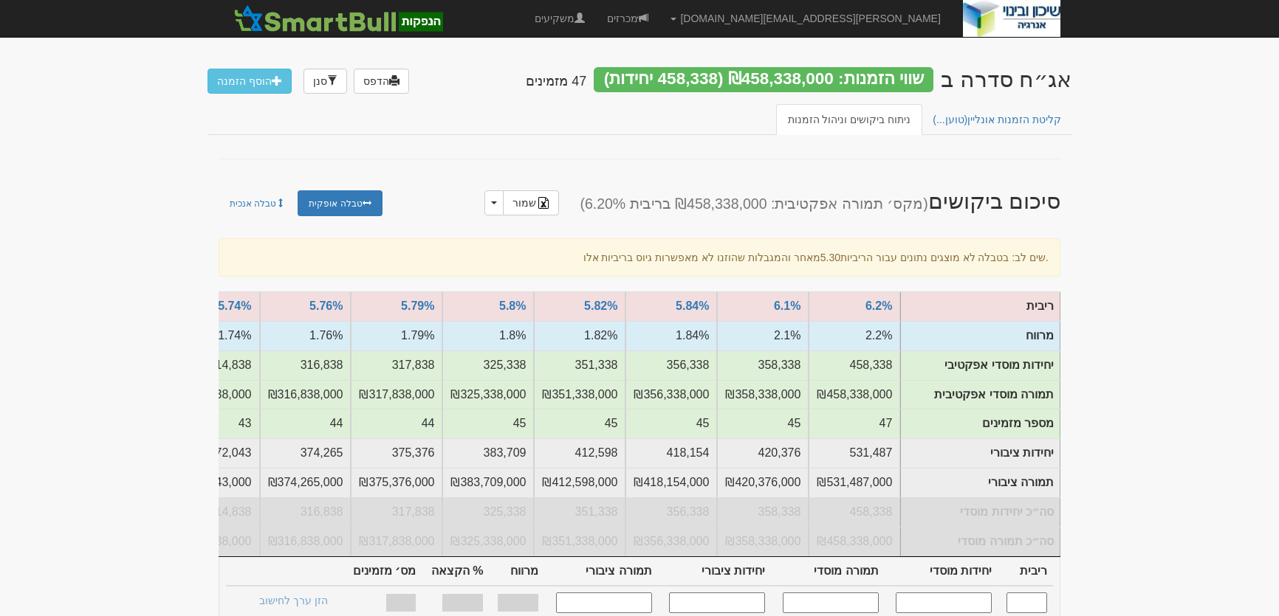
scroll to position [201, 0]
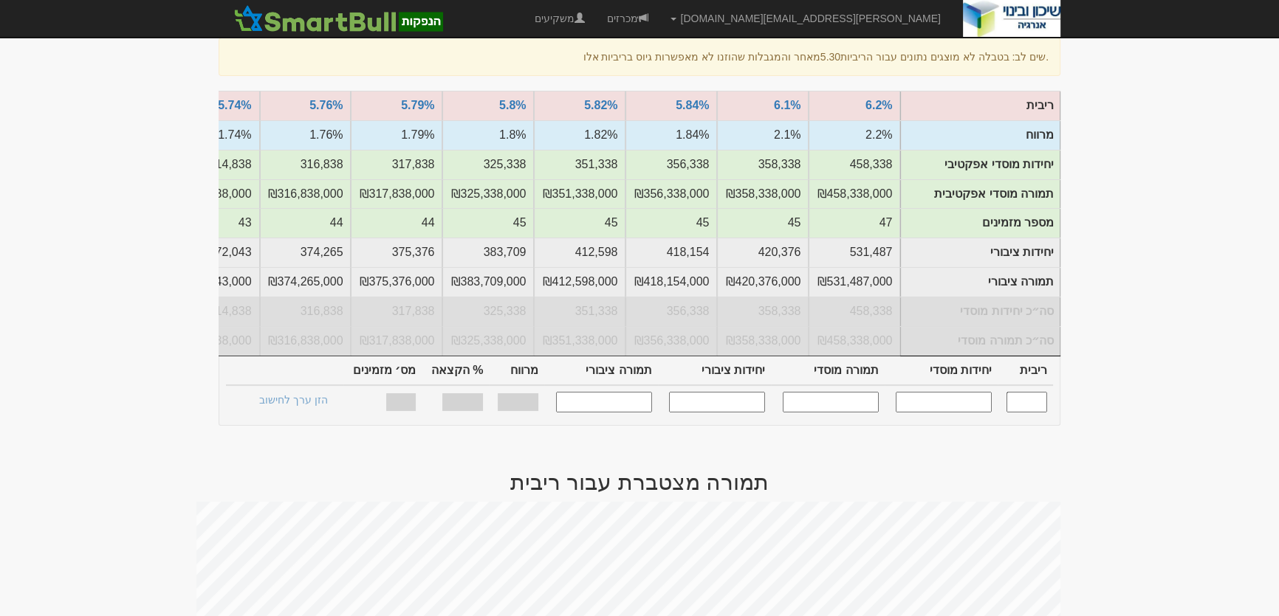
click at [1027, 406] on input "text" at bounding box center [1026, 402] width 41 height 20
type input "5.660"
type input "257,310"
type input "257,310,000"
type input "308,123"
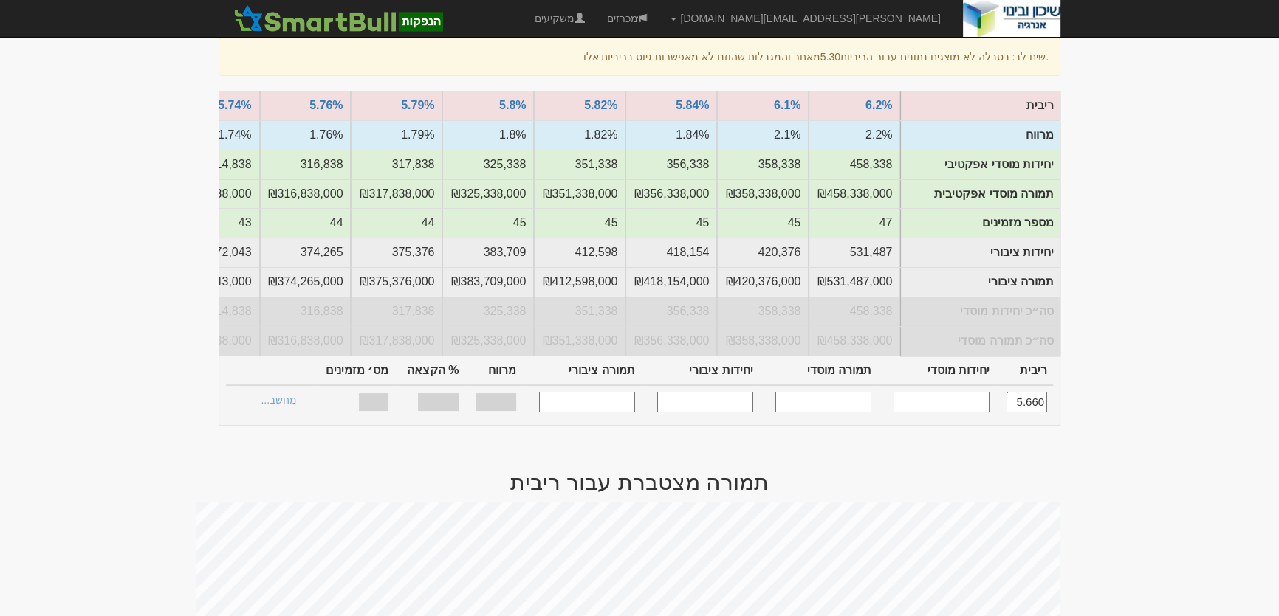
type input "308,123,000"
type input "1.660%"
type input "100%"
type input "39"
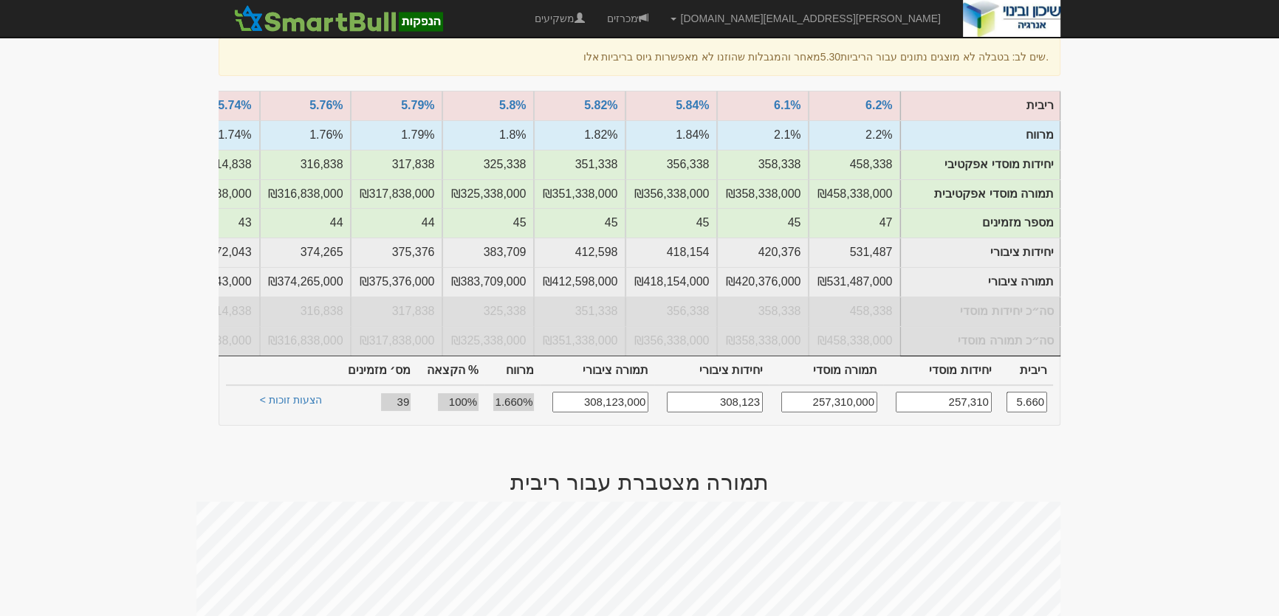
type input "5.660"
click at [285, 419] on td "הצעות זוכות >" at bounding box center [287, 401] width 99 height 33
click at [289, 413] on link "הצעות זוכות >" at bounding box center [290, 402] width 81 height 21
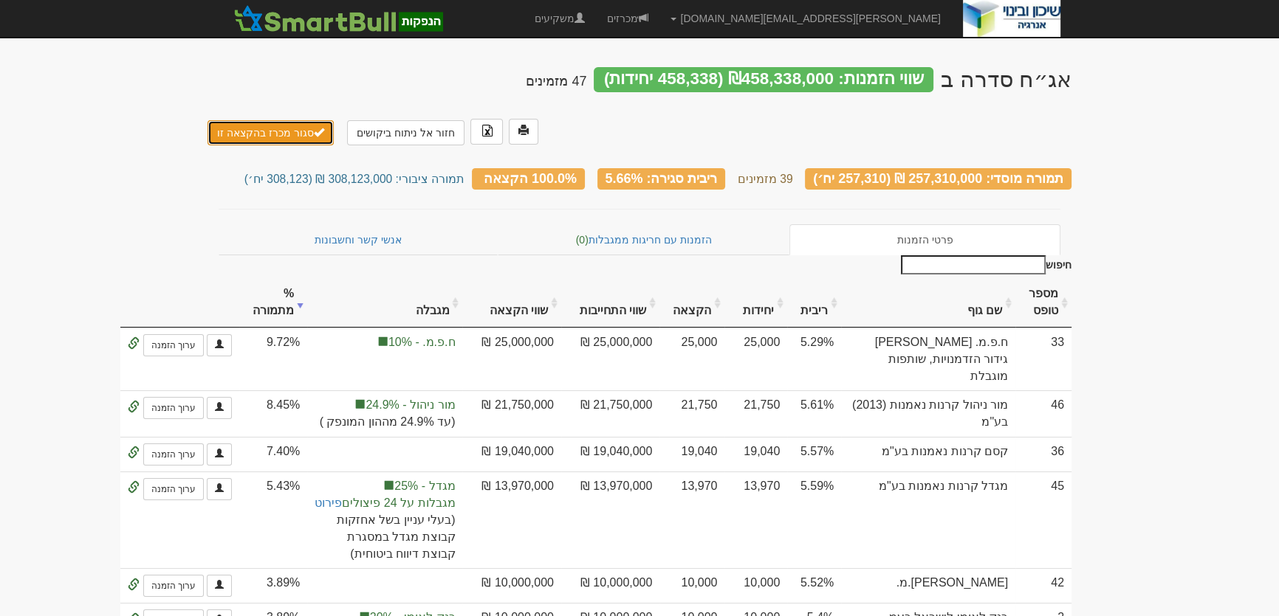
click at [284, 120] on button "סגור מכרז בהקצאה זו" at bounding box center [270, 132] width 126 height 25
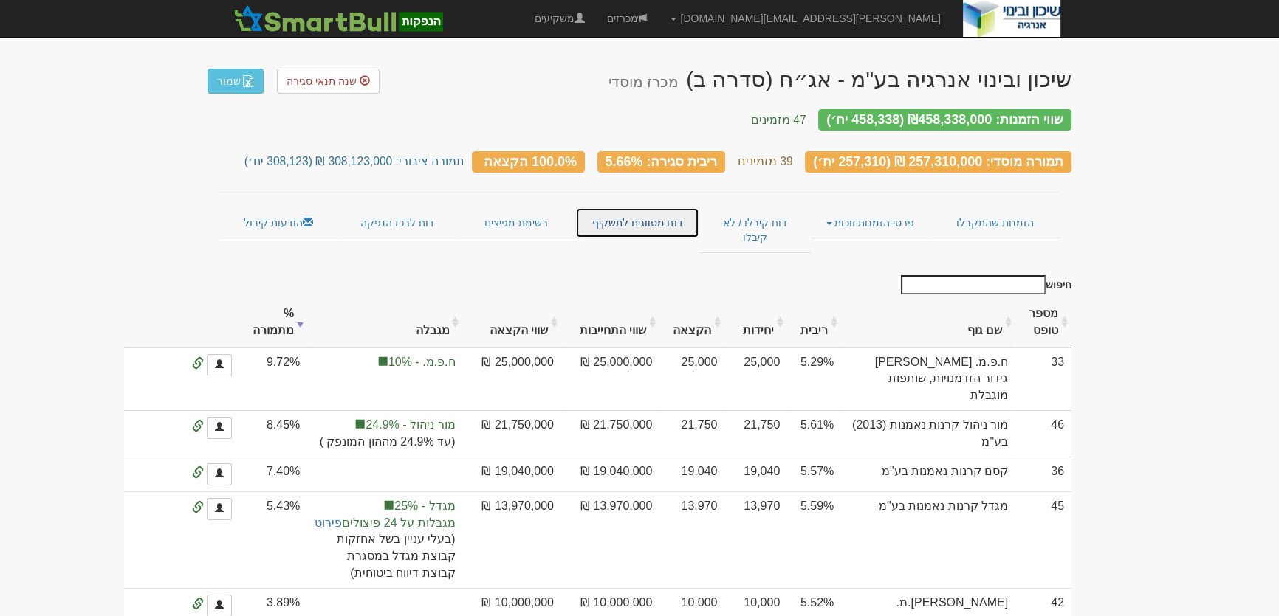
click at [649, 214] on link "דוח מסווגים לתשקיף" at bounding box center [636, 222] width 123 height 31
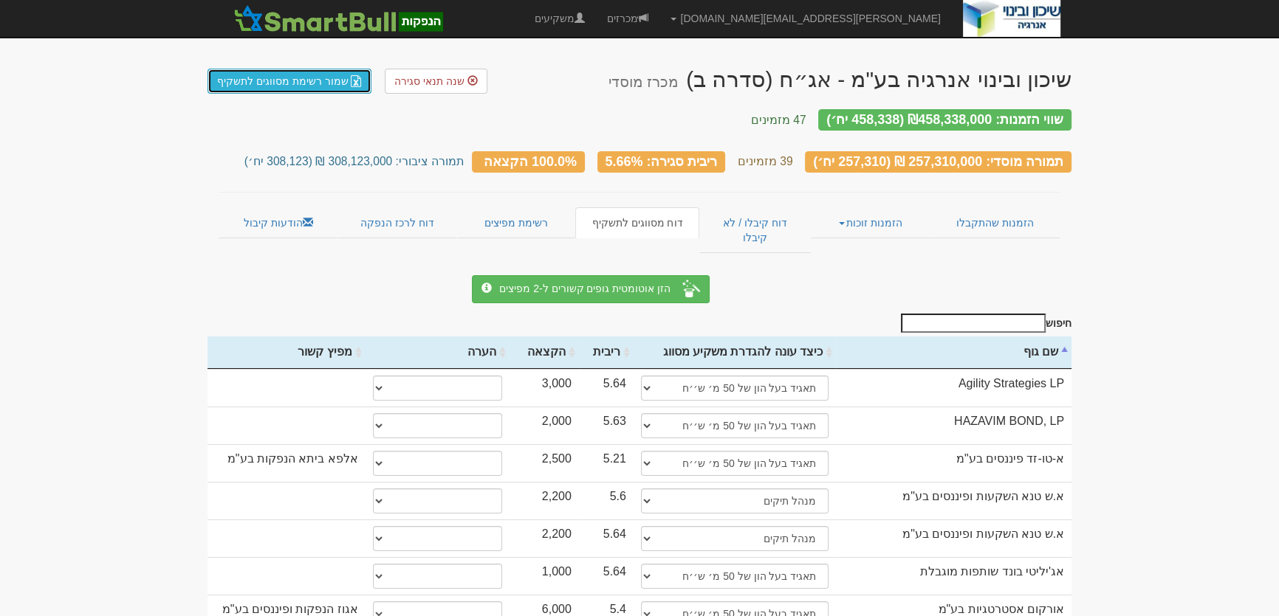
click at [291, 83] on link "שמור רשימת מסווגים לתשקיף" at bounding box center [289, 81] width 164 height 25
click at [244, 214] on link "הודעות קיבול" at bounding box center [278, 222] width 119 height 31
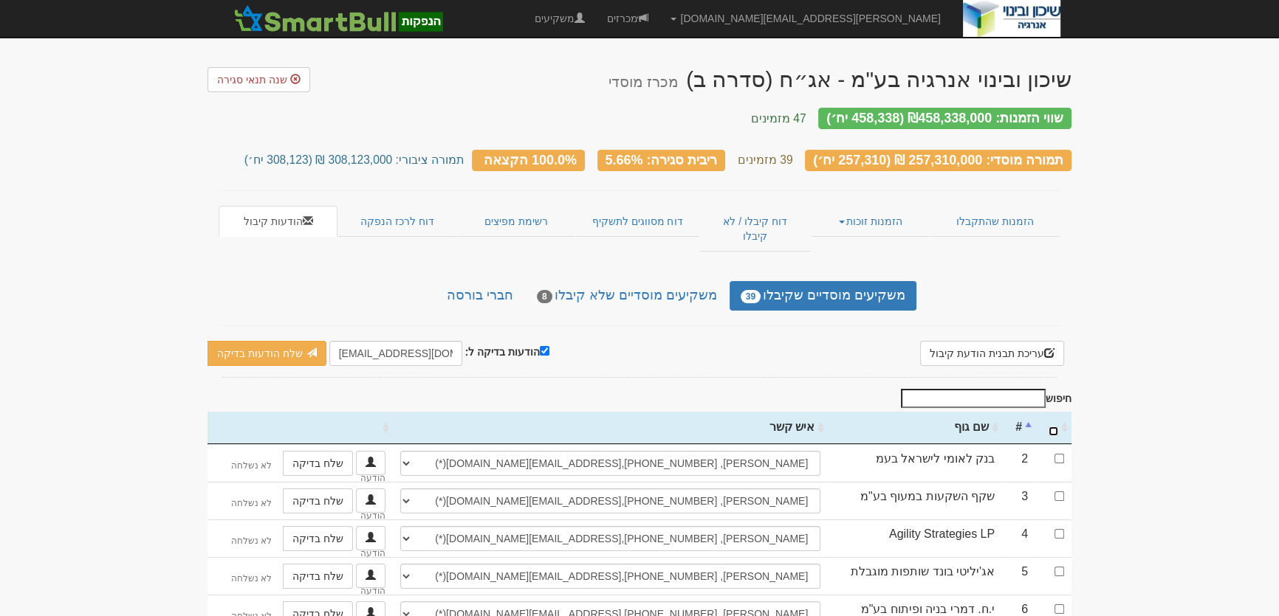
click at [1051, 427] on input "\a : activate to sort column ascending" at bounding box center [1053, 432] width 10 height 10
checkbox input "true"
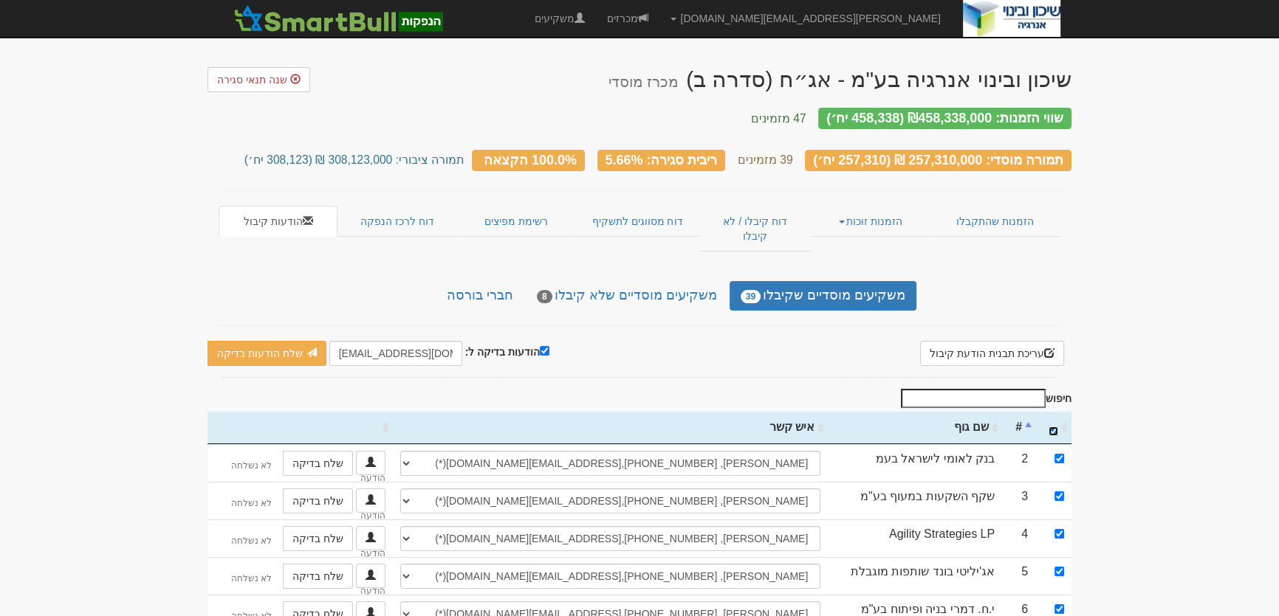
checkbox input "true"
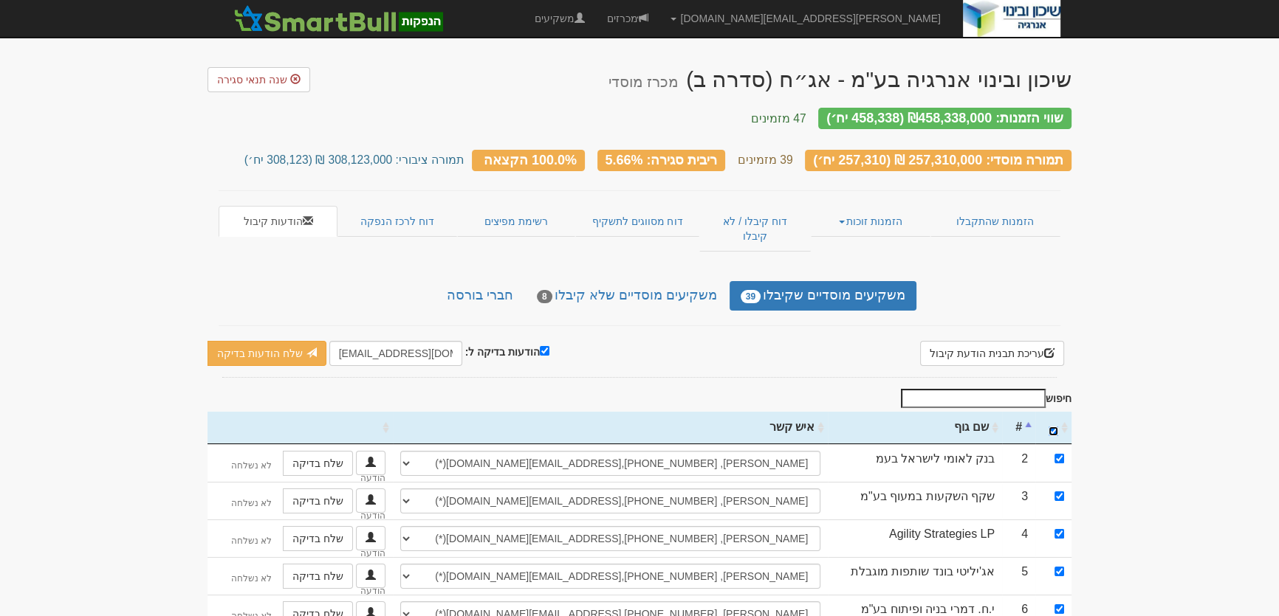
checkbox input "true"
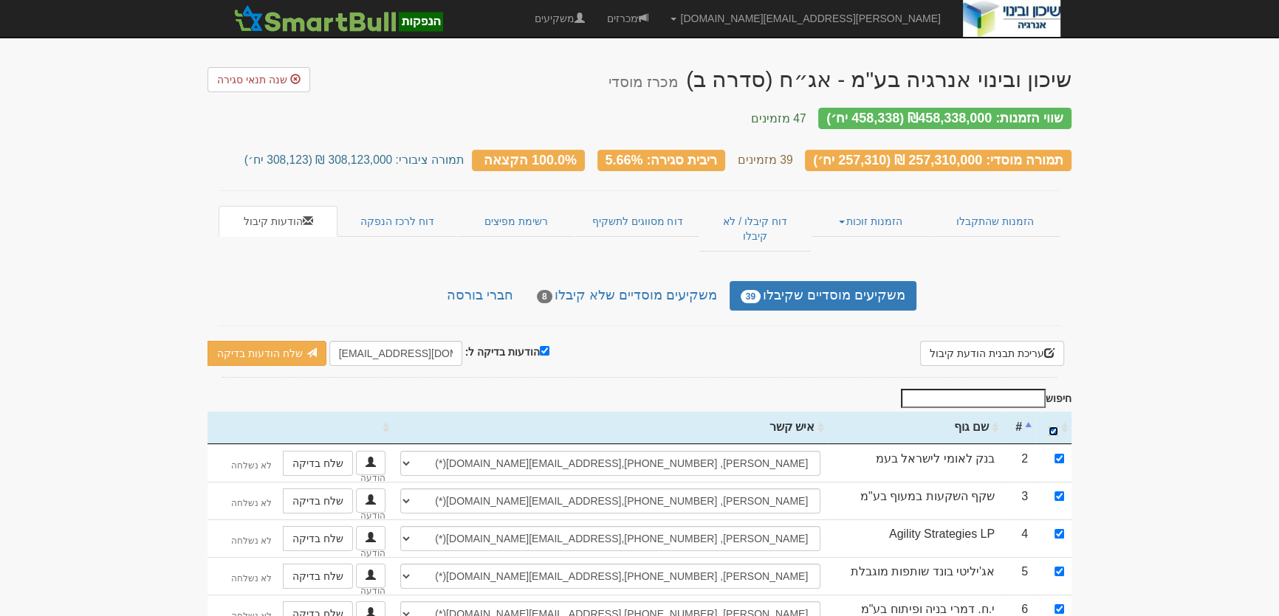
checkbox input "true"
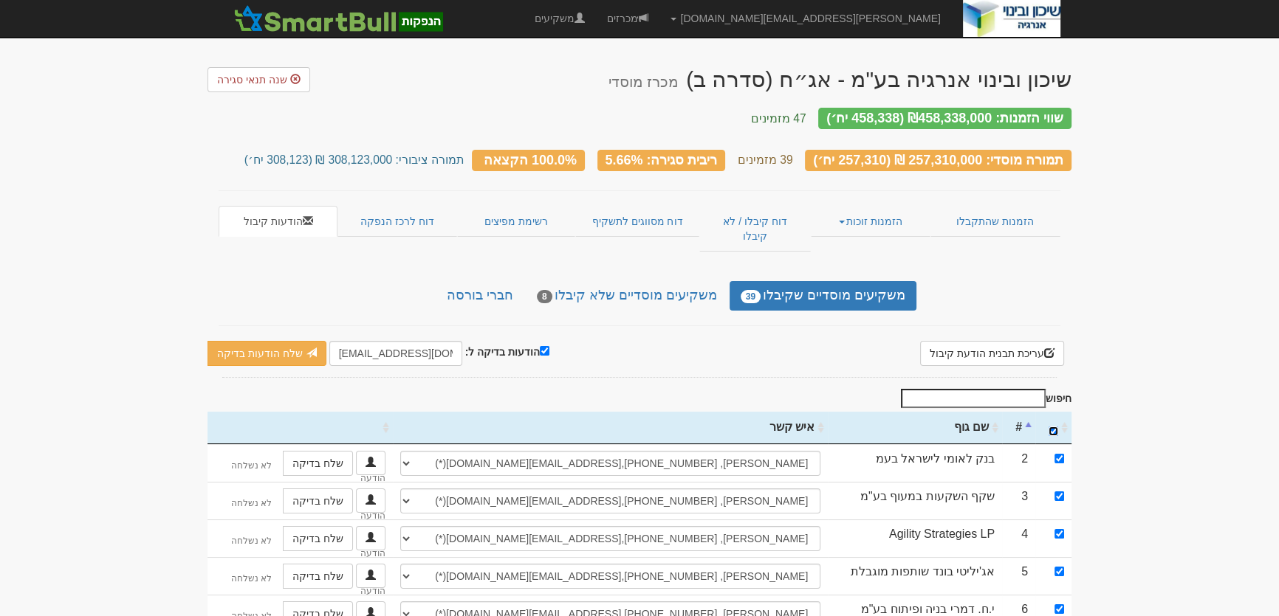
checkbox input "true"
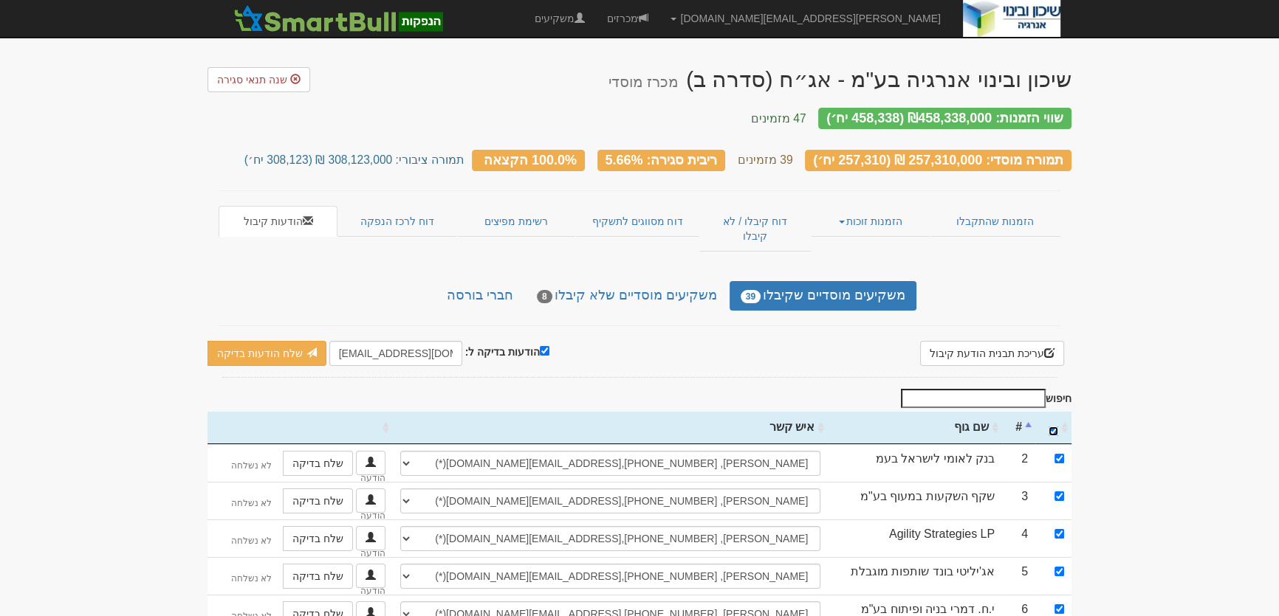
checkbox input "true"
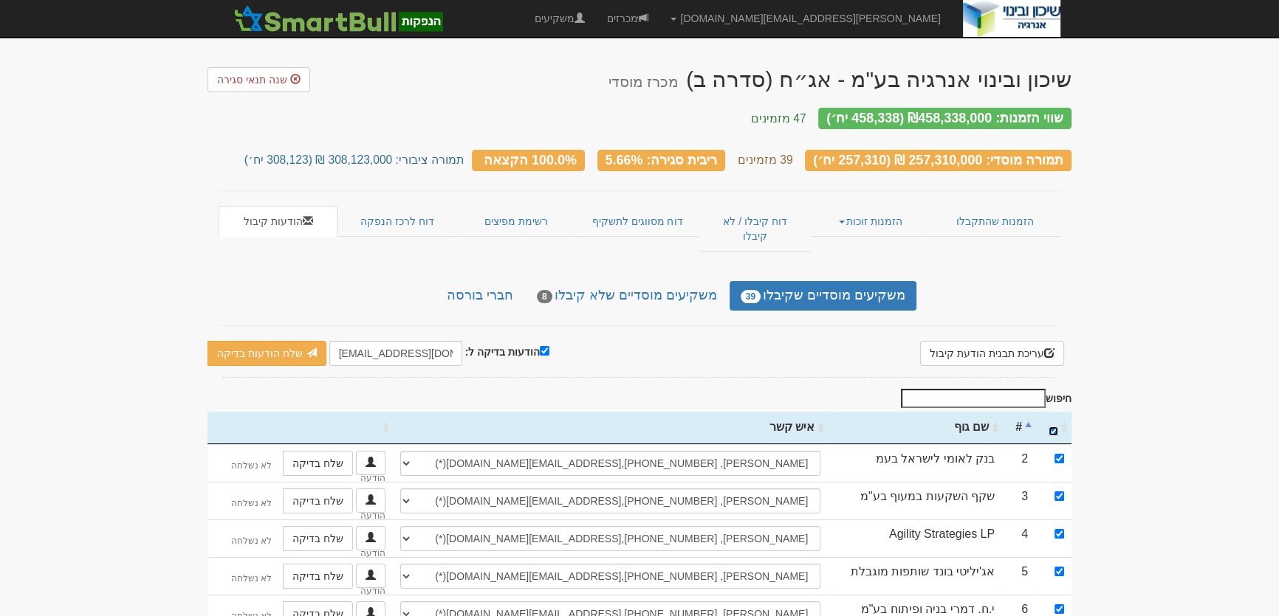
checkbox input "true"
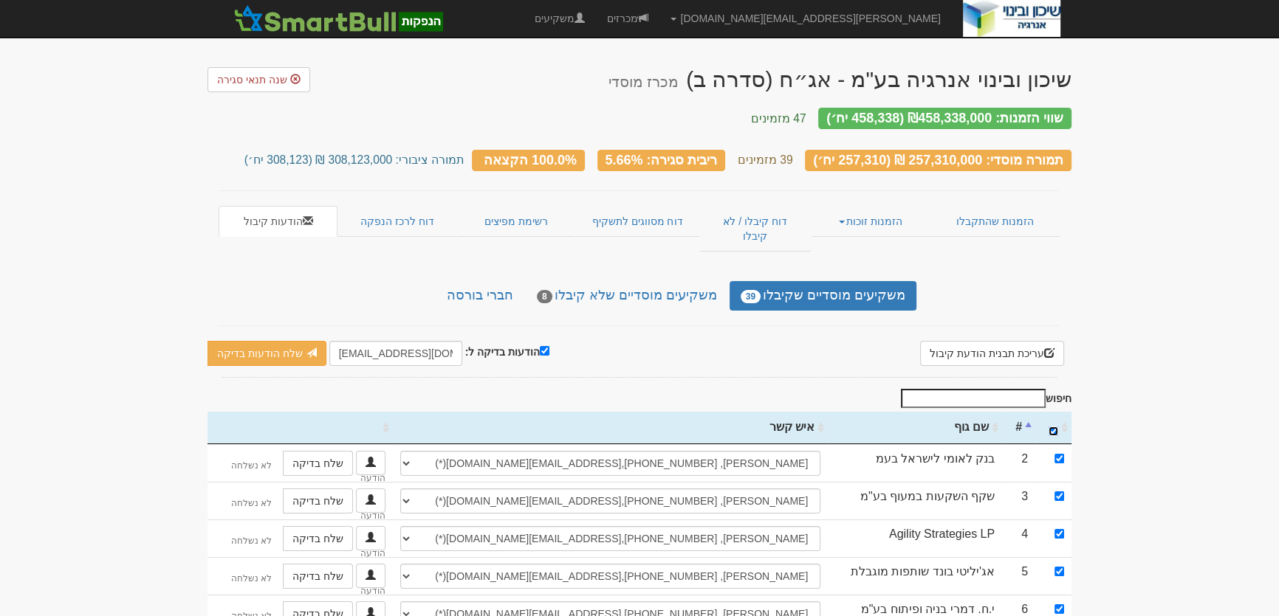
checkbox input "true"
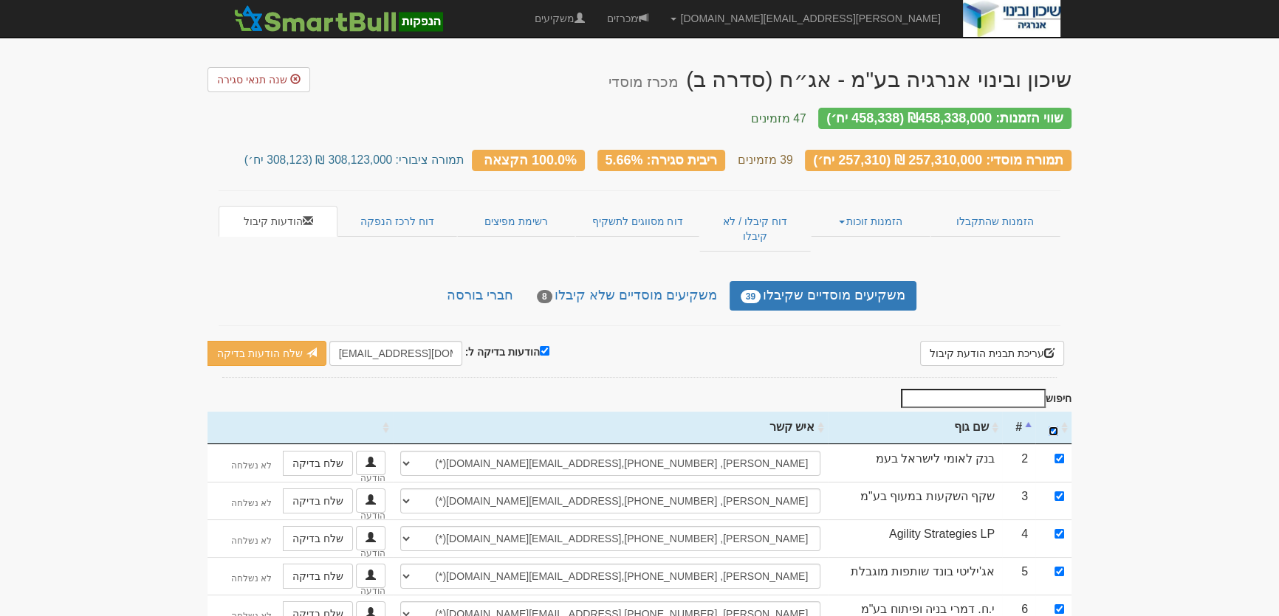
checkbox input "true"
click at [540, 346] on input "הודעות בדיקה ל:" at bounding box center [545, 351] width 10 height 10
checkbox input "false"
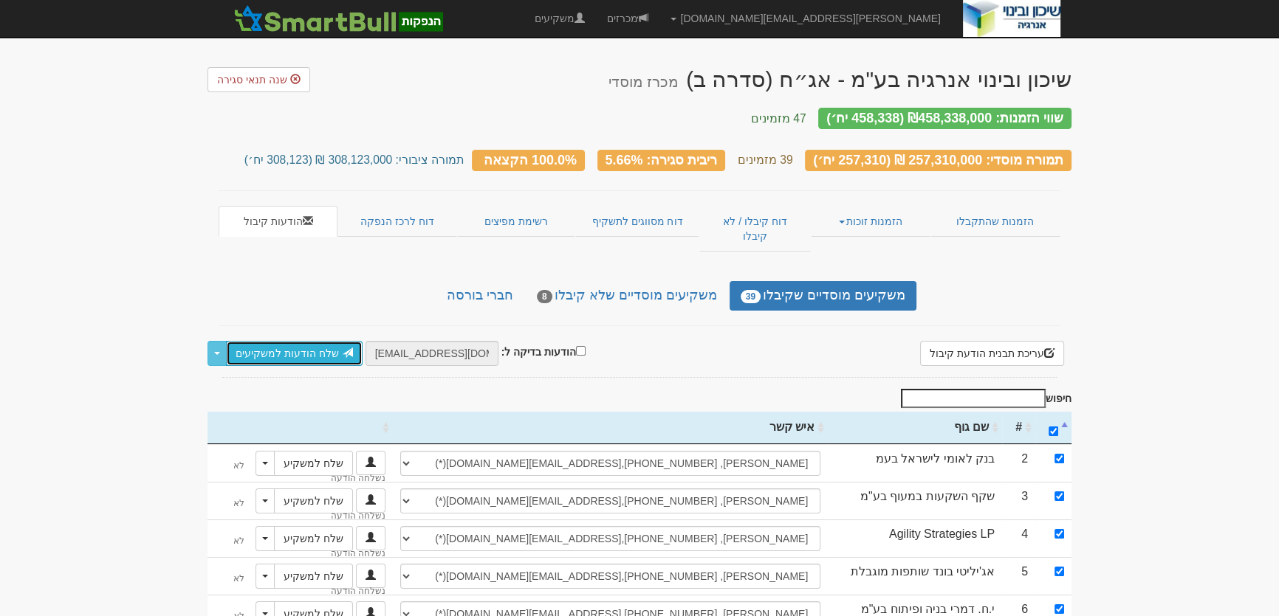
click at [317, 341] on link "שלח הודעות למשקיעים" at bounding box center [294, 353] width 137 height 25
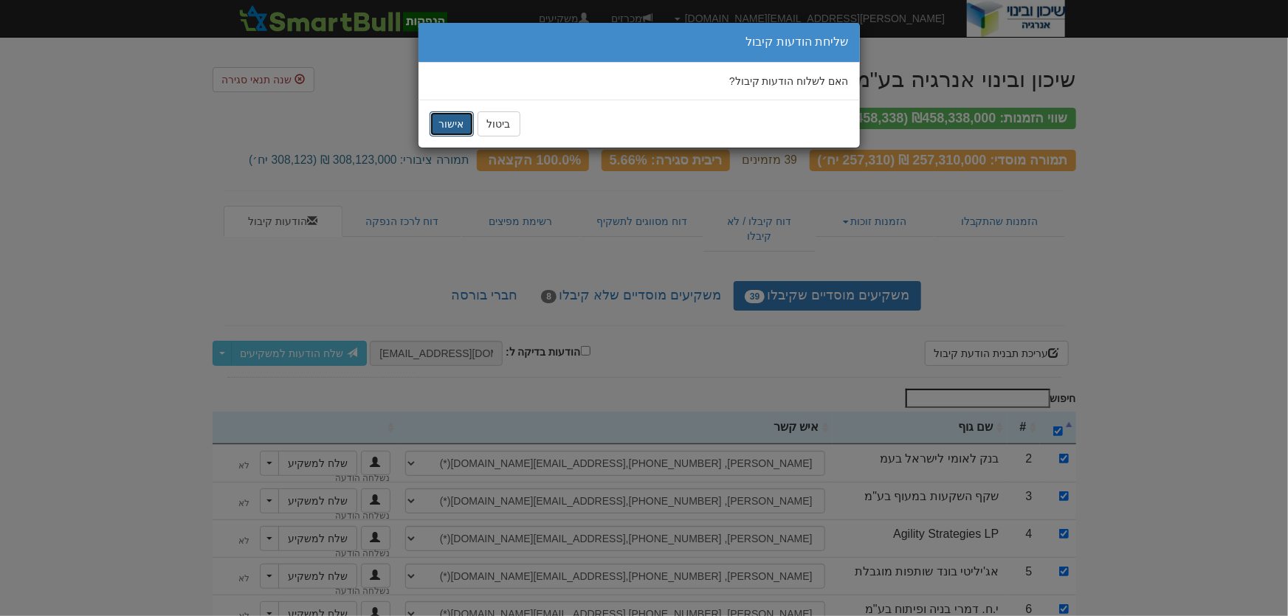
click at [451, 122] on button "אישור" at bounding box center [452, 123] width 44 height 25
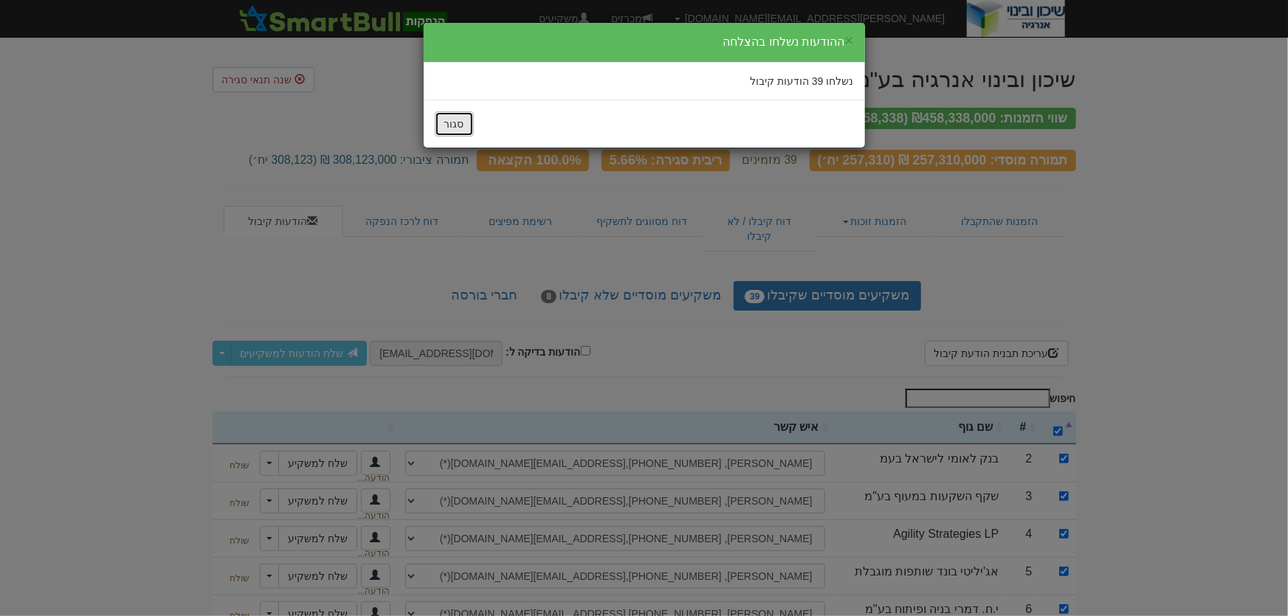
click at [460, 118] on button "סגור" at bounding box center [454, 123] width 39 height 25
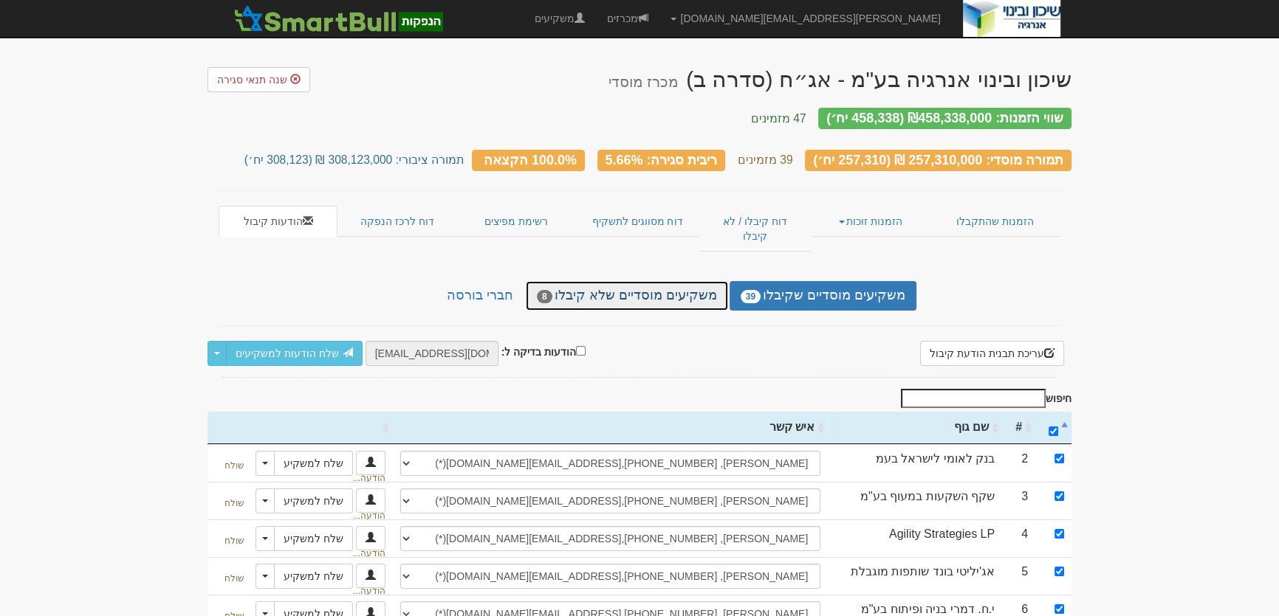
click at [679, 281] on link "משקיעים מוסדיים שלא קיבלו 8" at bounding box center [627, 296] width 202 height 30
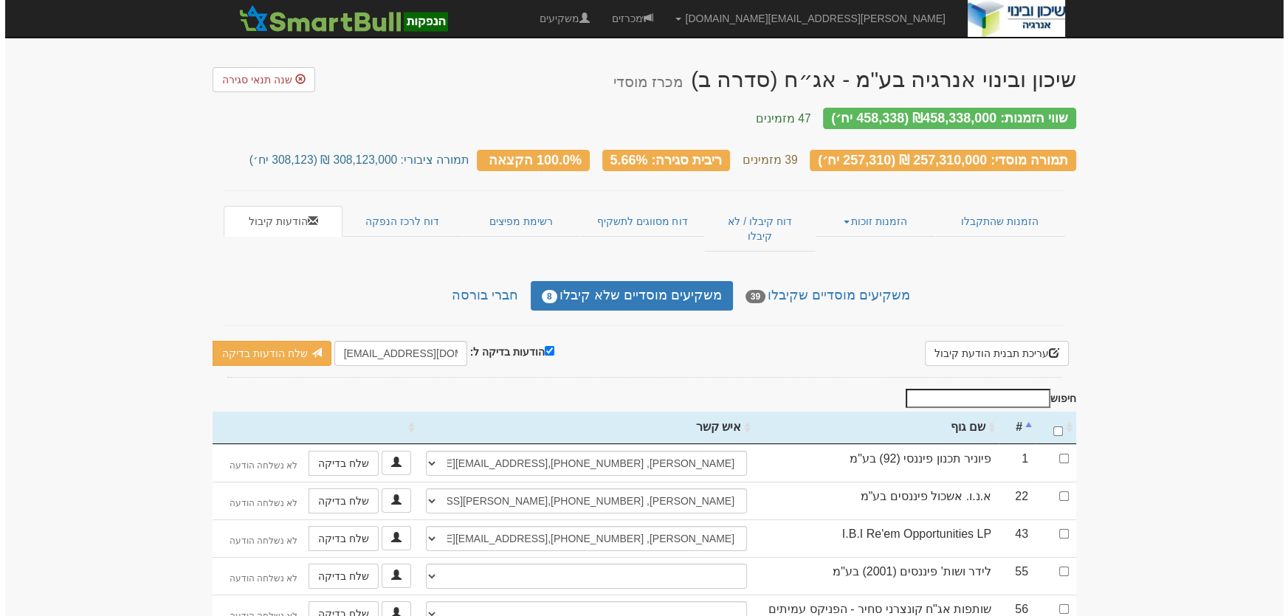
scroll to position [100, 0]
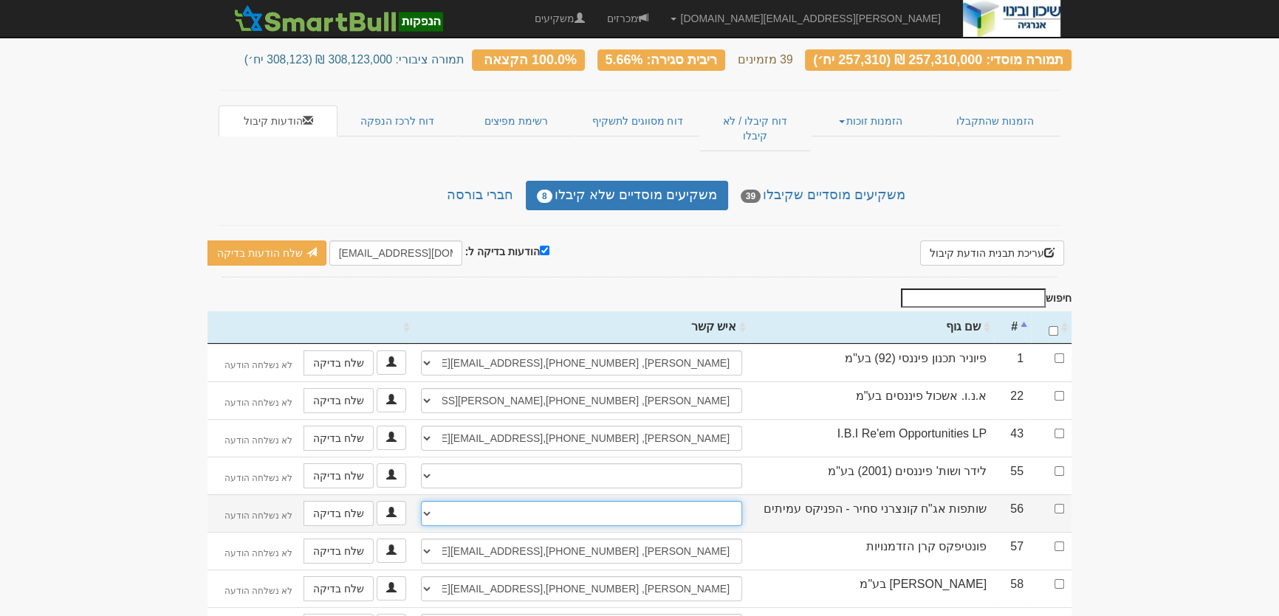
click at [724, 501] on select "[PERSON_NAME], [EMAIL_ADDRESS][DOMAIN_NAME] [PERSON_NAME], 054-6870885, [EMAIL_…" at bounding box center [581, 513] width 321 height 25
select select "5978bdb43fb05300112ca2f3"
click at [421, 501] on select "[PERSON_NAME], [EMAIL_ADDRESS][DOMAIN_NAME] [PERSON_NAME], 054-6870885, [EMAIL_…" at bounding box center [581, 513] width 321 height 25
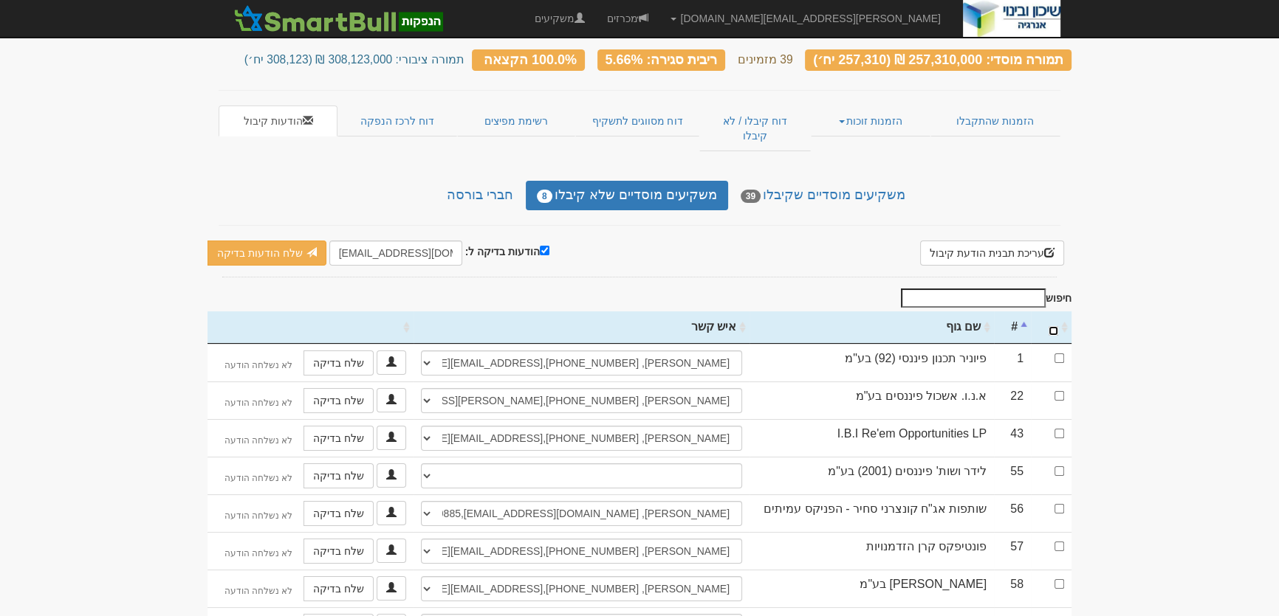
click at [1055, 326] on input "\a : activate to sort column ascending" at bounding box center [1053, 331] width 10 height 10
checkbox input "true"
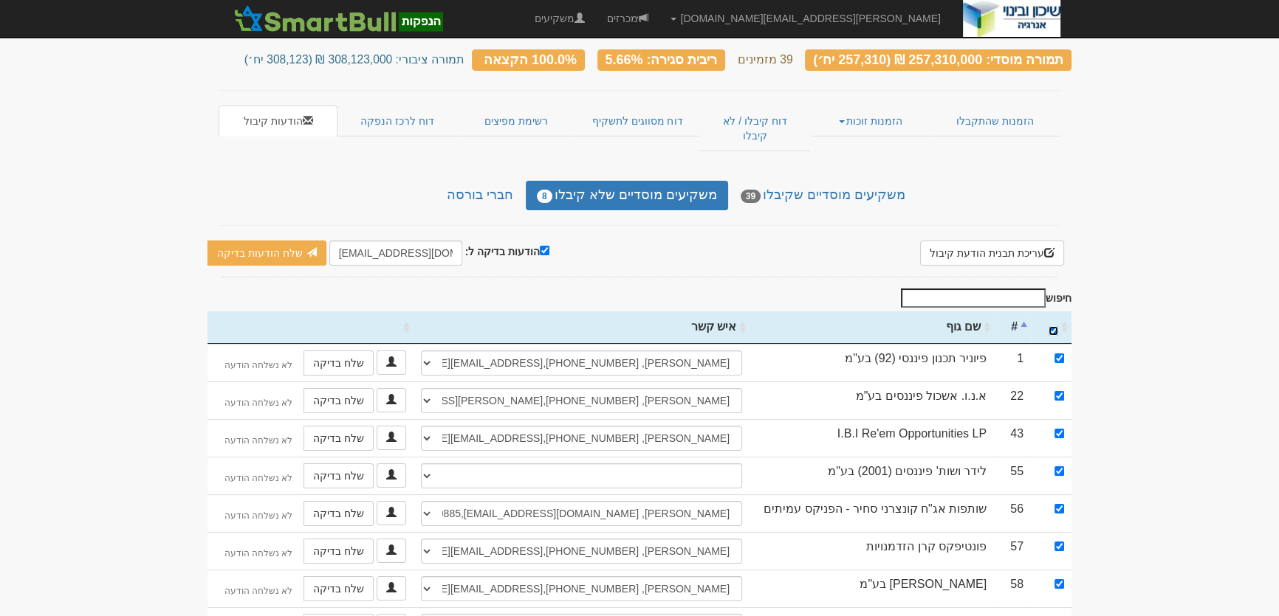
checkbox input "true"
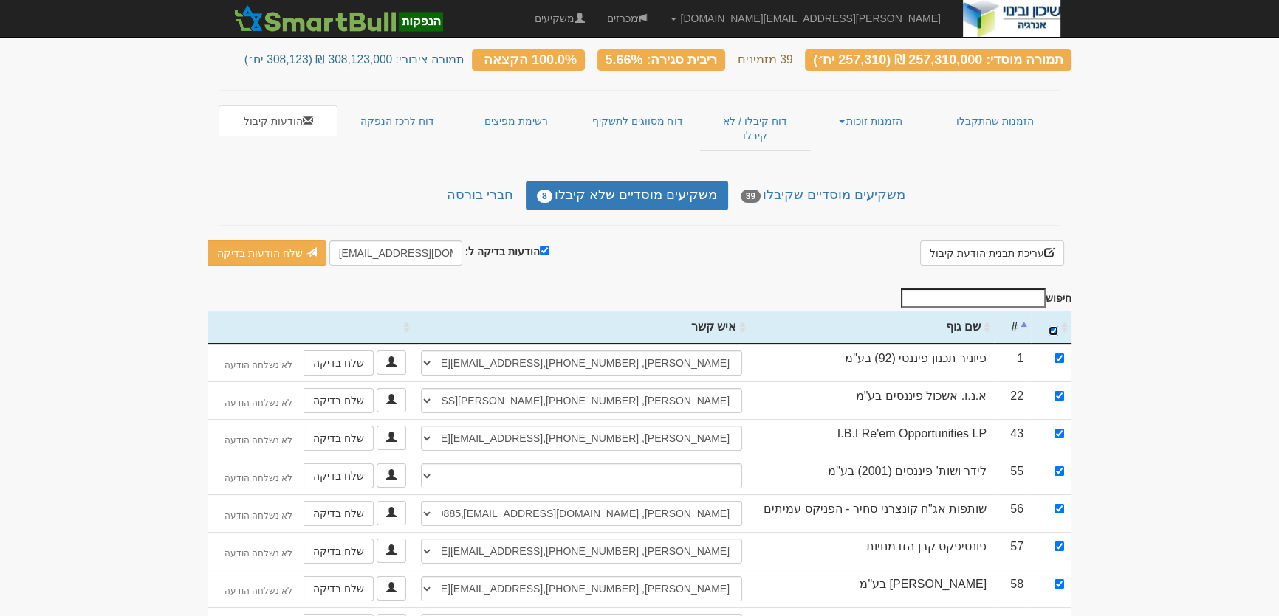
select select "5978bdb43fb05300112ca2f3"
click at [1060, 467] on input "checkbox" at bounding box center [1059, 472] width 10 height 10
checkbox input "false"
click at [540, 246] on input "הודעות בדיקה ל:" at bounding box center [545, 251] width 10 height 10
checkbox input "false"
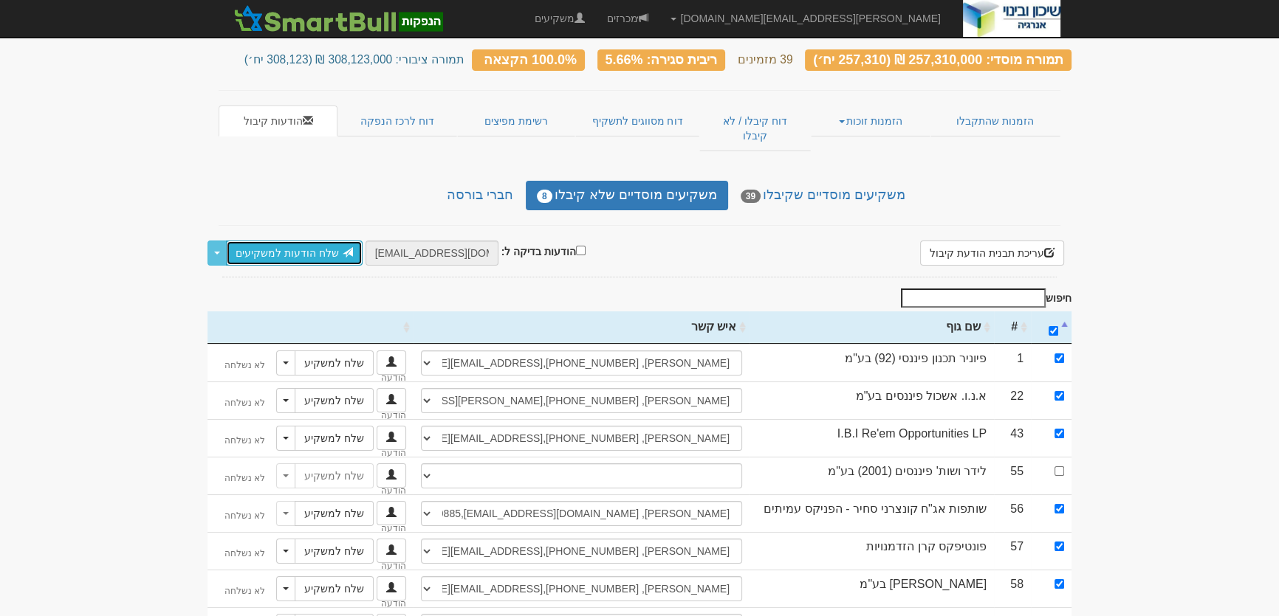
click at [264, 241] on link "שלח הודעות למשקיעים" at bounding box center [294, 253] width 137 height 25
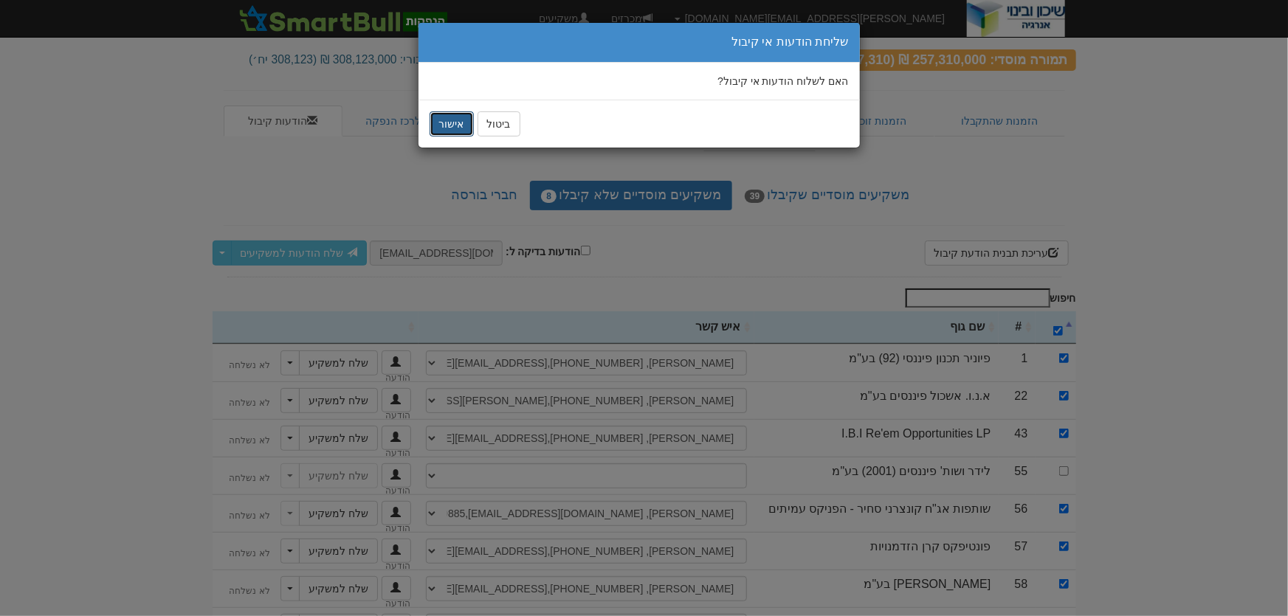
click at [445, 120] on button "אישור" at bounding box center [452, 123] width 44 height 25
